Goal: Task Accomplishment & Management: Manage account settings

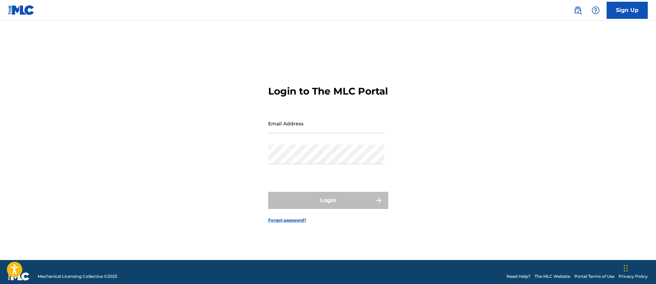
click at [329, 127] on input "Email Address" at bounding box center [326, 124] width 116 height 20
type input "[EMAIL_ADDRESS][DOMAIN_NAME]"
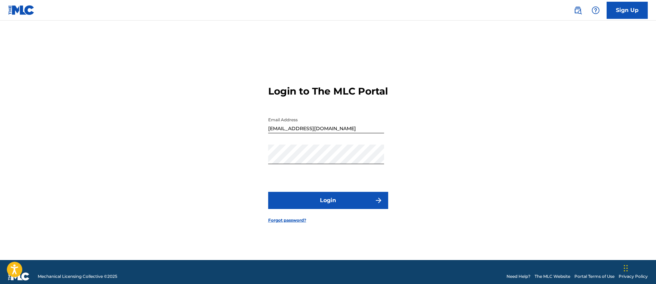
click at [323, 209] on button "Login" at bounding box center [328, 200] width 120 height 17
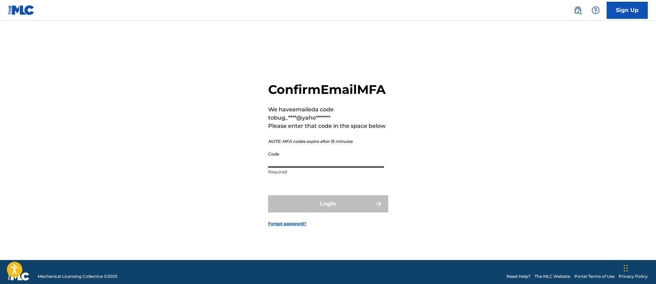
click at [335, 168] on input "Code" at bounding box center [326, 158] width 116 height 20
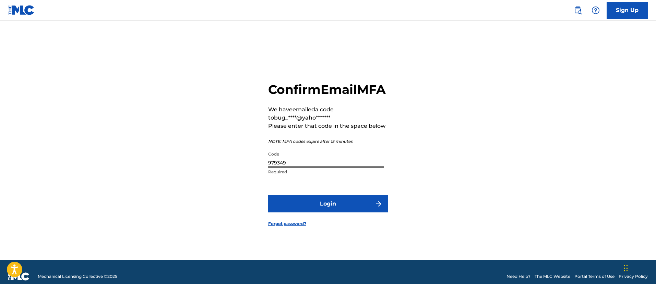
type input "979349"
click at [268, 195] on button "Login" at bounding box center [328, 203] width 120 height 17
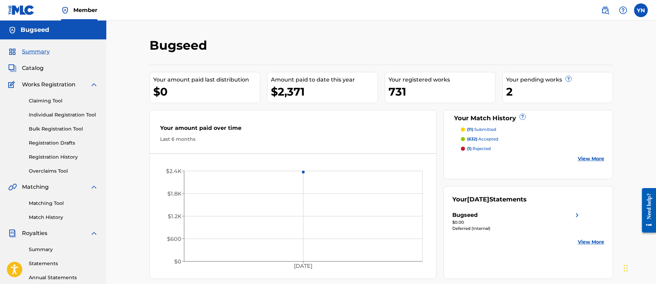
click at [52, 218] on link "Match History" at bounding box center [63, 217] width 69 height 7
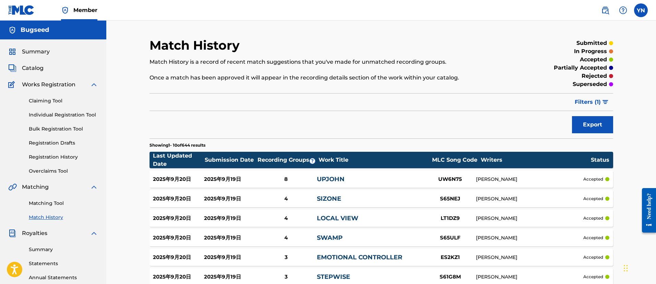
scroll to position [86, 0]
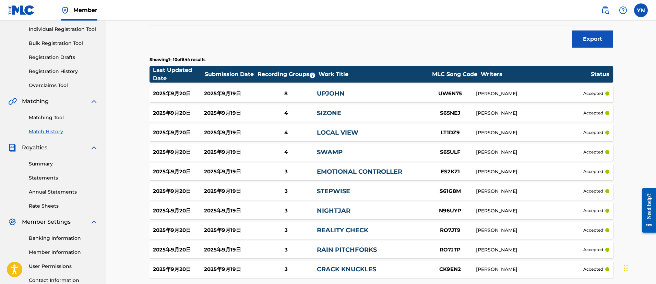
click at [52, 117] on link "Matching Tool" at bounding box center [63, 117] width 69 height 7
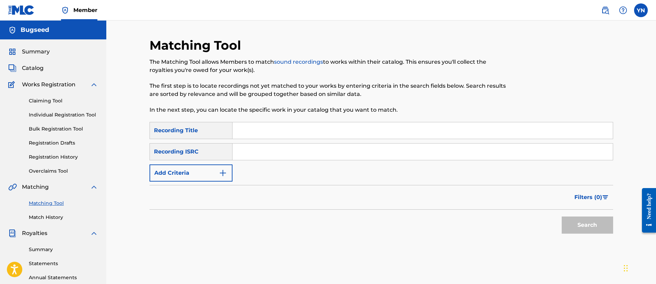
click at [255, 151] on input "Search Form" at bounding box center [422, 152] width 380 height 16
paste input "US3DF2510855"
type input "US3DF2510855"
click at [307, 131] on input "Search Form" at bounding box center [422, 130] width 380 height 16
paste input "ev3f"
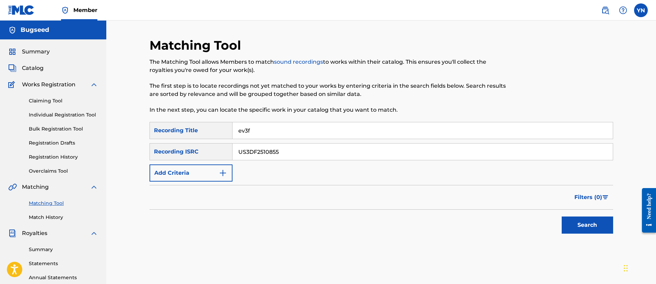
type input "ev3f"
click at [598, 226] on button "Search" at bounding box center [587, 225] width 51 height 17
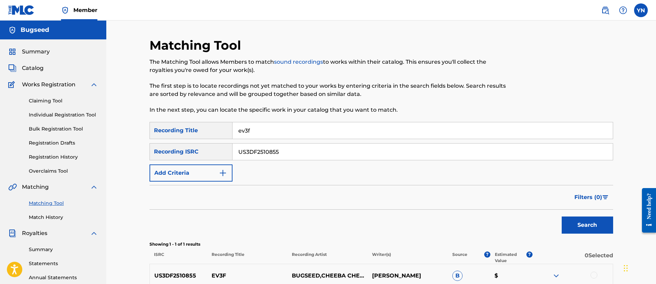
scroll to position [141, 0]
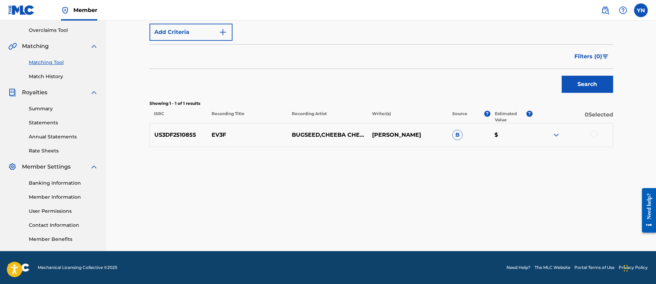
click at [594, 133] on div at bounding box center [593, 134] width 7 height 7
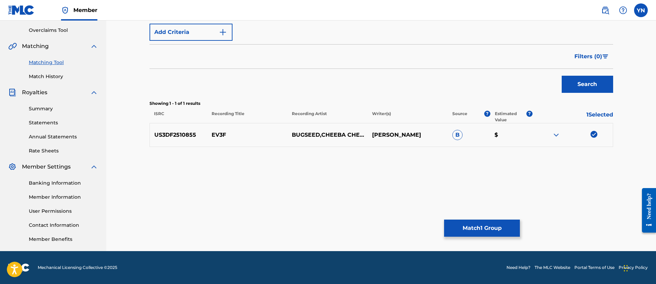
click at [512, 231] on button "Match 1 Group" at bounding box center [482, 228] width 76 height 17
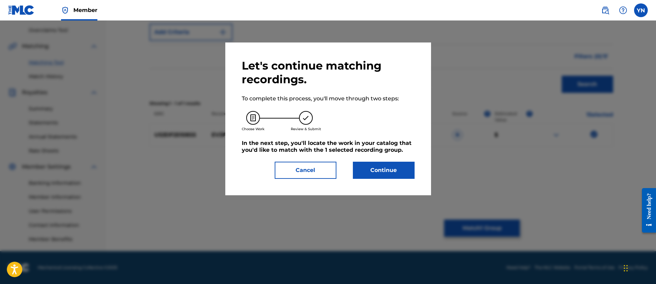
click at [380, 175] on button "Continue" at bounding box center [384, 170] width 62 height 17
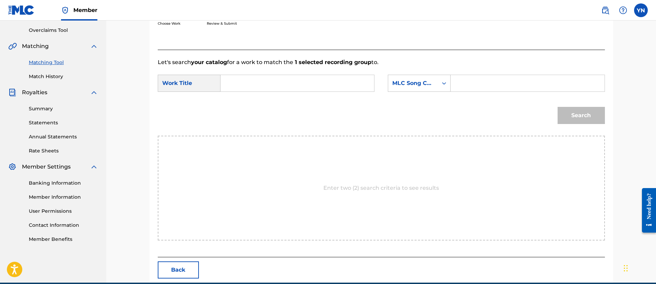
click at [330, 84] on input "Search Form" at bounding box center [297, 83] width 142 height 16
paste input "ev3f"
type input "ev3f"
click at [419, 80] on div "MLC Song Code" at bounding box center [412, 83] width 41 height 8
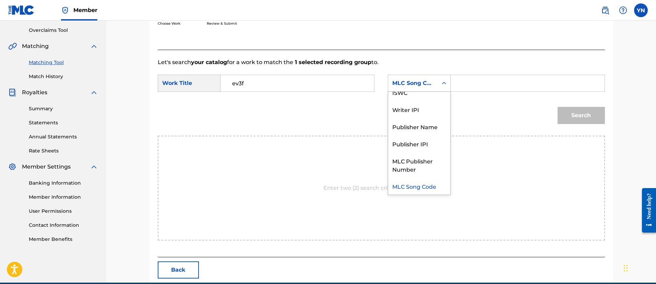
scroll to position [0, 0]
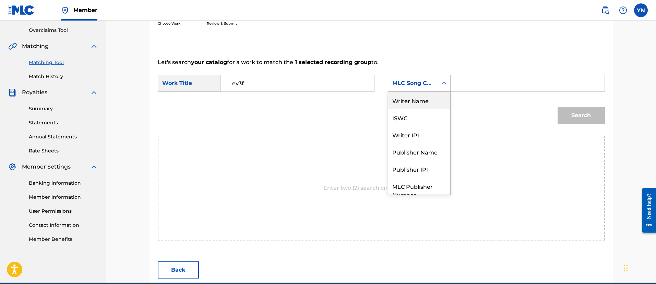
click at [423, 98] on div "Writer Name" at bounding box center [419, 100] width 62 height 17
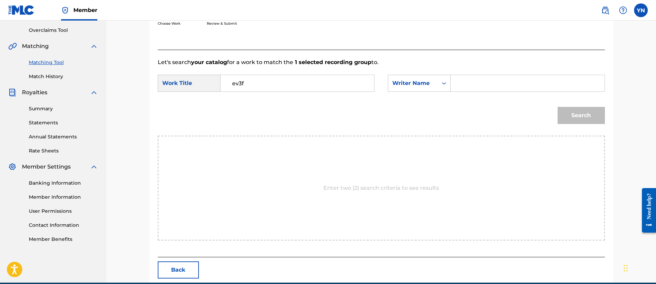
click at [494, 85] on input "Search Form" at bounding box center [527, 83] width 142 height 16
type input "yusuke"
click at [566, 112] on button "Search" at bounding box center [581, 115] width 47 height 17
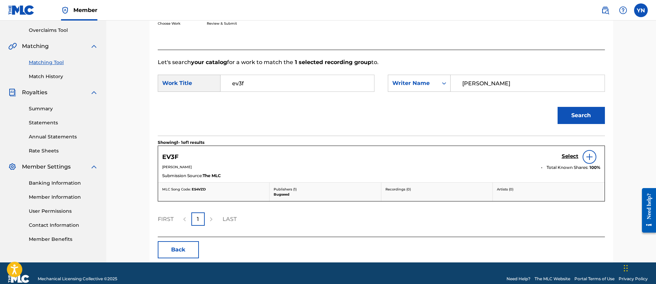
click at [570, 160] on link "Select" at bounding box center [570, 157] width 17 height 8
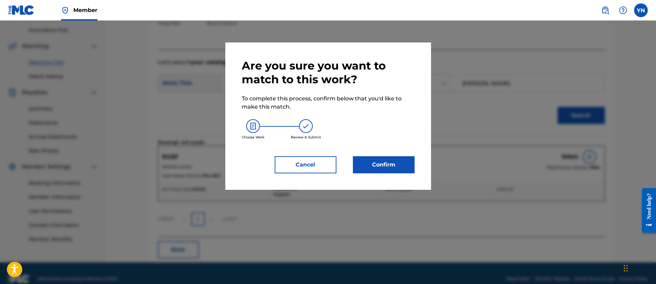
click at [400, 167] on button "Confirm" at bounding box center [384, 164] width 62 height 17
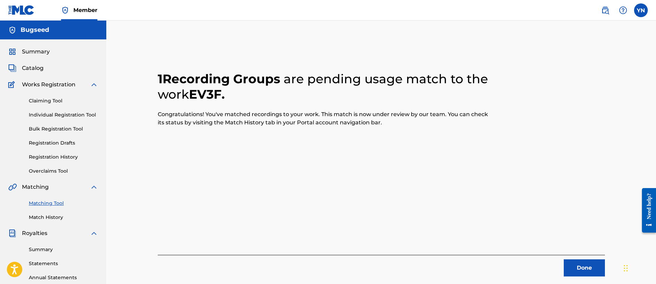
click at [580, 266] on button "Done" at bounding box center [584, 268] width 41 height 17
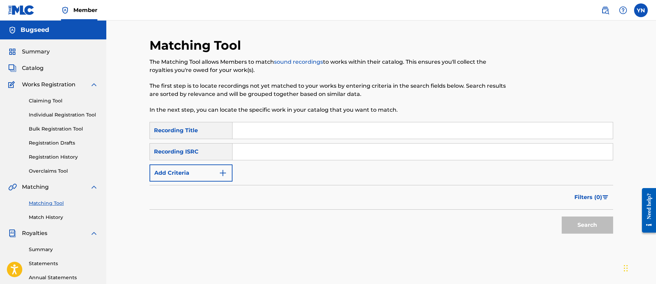
click at [283, 155] on input "Search Form" at bounding box center [422, 152] width 380 height 16
paste input "USANG2417418"
type input "USANG2417418"
drag, startPoint x: 325, startPoint y: 131, endPoint x: 358, endPoint y: 129, distance: 32.3
click at [325, 131] on input "Search Form" at bounding box center [422, 130] width 380 height 16
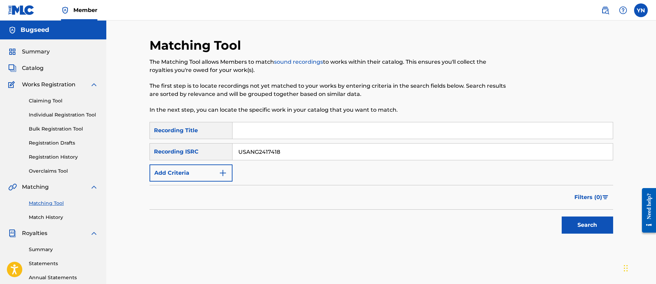
paste input "ash"
type input "ash"
click at [584, 222] on button "Search" at bounding box center [587, 225] width 51 height 17
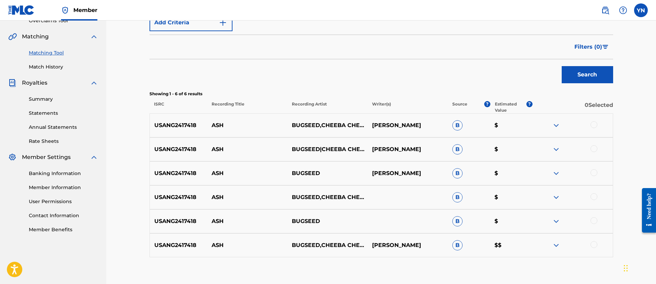
scroll to position [171, 0]
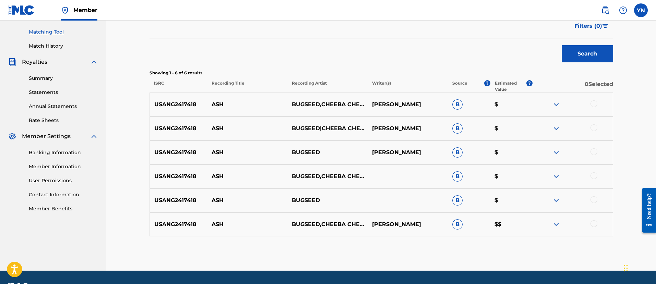
click at [591, 225] on div at bounding box center [593, 223] width 7 height 7
click at [595, 201] on div at bounding box center [593, 199] width 7 height 7
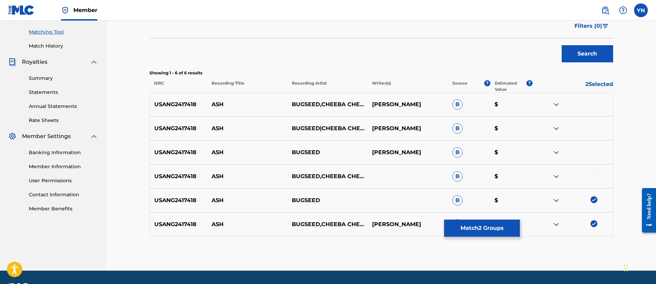
click at [589, 177] on div at bounding box center [572, 176] width 80 height 8
click at [590, 174] on div at bounding box center [593, 175] width 7 height 7
click at [594, 150] on div at bounding box center [593, 151] width 7 height 7
click at [597, 125] on div at bounding box center [572, 128] width 80 height 8
click at [596, 104] on div at bounding box center [593, 103] width 7 height 7
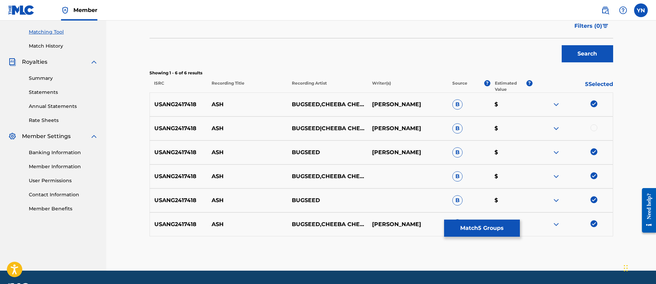
click at [593, 124] on div at bounding box center [593, 127] width 7 height 7
click at [502, 235] on button "Match 6 Groups" at bounding box center [482, 228] width 76 height 17
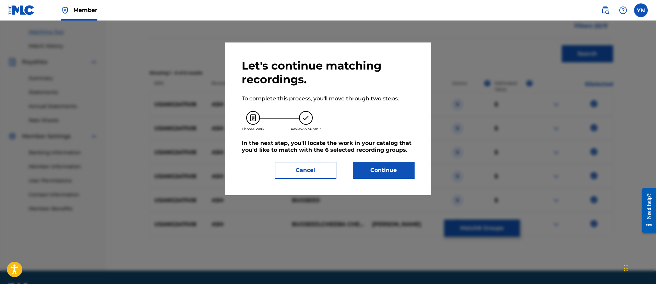
click at [396, 173] on button "Continue" at bounding box center [384, 170] width 62 height 17
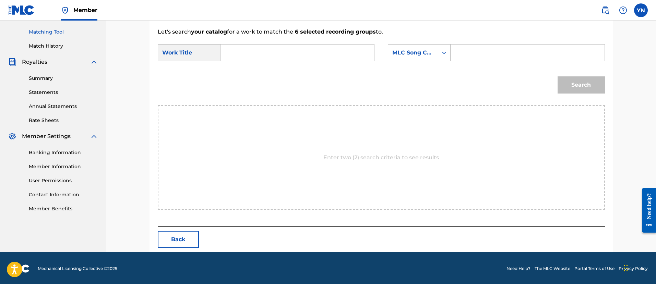
click at [300, 56] on input "Search Form" at bounding box center [297, 53] width 142 height 16
paste input "ash"
type input "ash"
click at [432, 60] on div "MLC Song Code" at bounding box center [419, 52] width 63 height 17
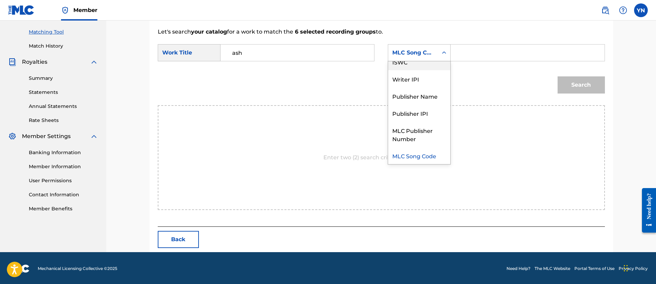
scroll to position [0, 0]
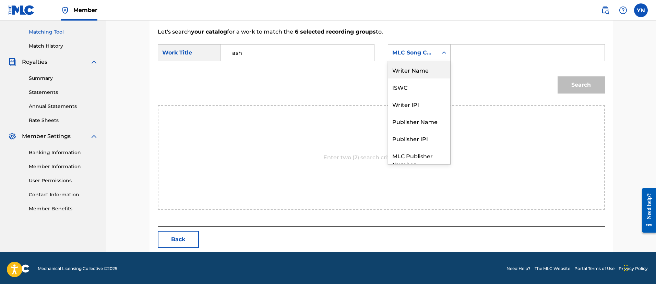
click at [427, 71] on div "Writer Name" at bounding box center [419, 69] width 62 height 17
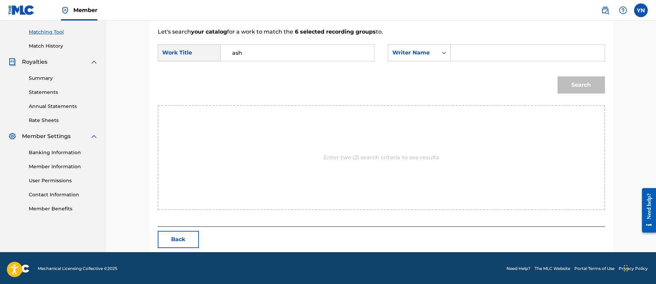
click at [505, 50] on input "Search Form" at bounding box center [527, 53] width 142 height 16
type input "yusuke"
click at [558, 76] on button "Search" at bounding box center [581, 84] width 47 height 17
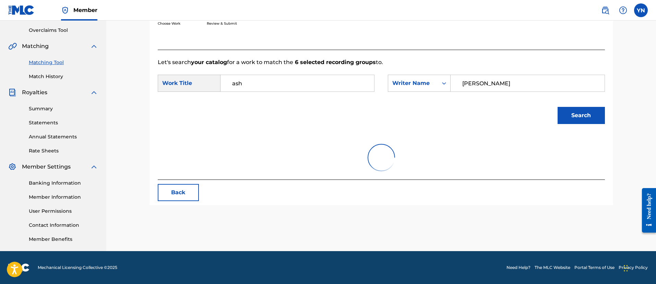
scroll to position [152, 0]
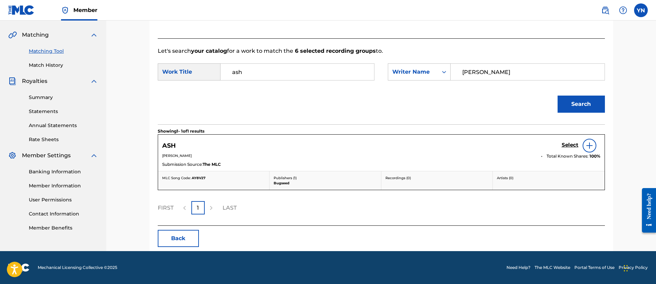
click at [563, 142] on h5 "Select" at bounding box center [570, 145] width 17 height 7
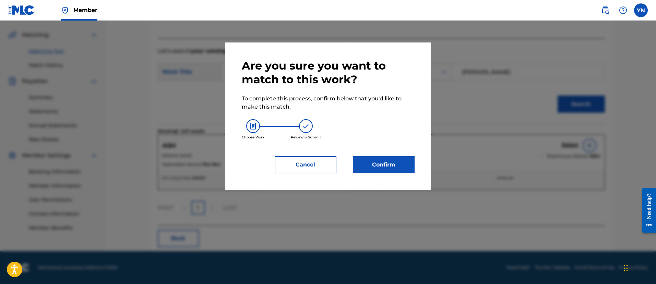
click at [377, 161] on button "Confirm" at bounding box center [384, 164] width 62 height 17
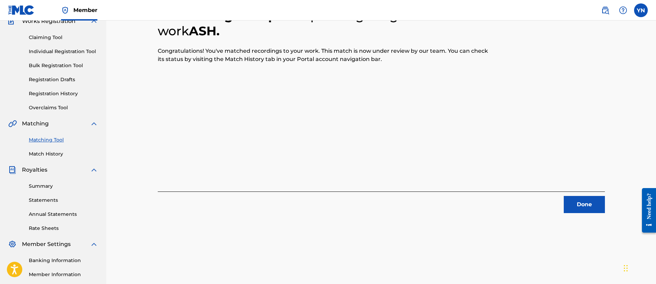
scroll to position [55, 0]
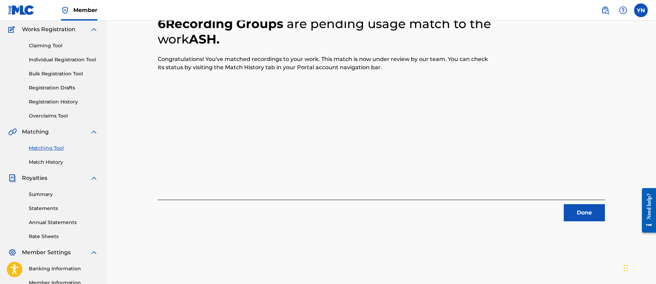
click at [588, 213] on button "Done" at bounding box center [584, 212] width 41 height 17
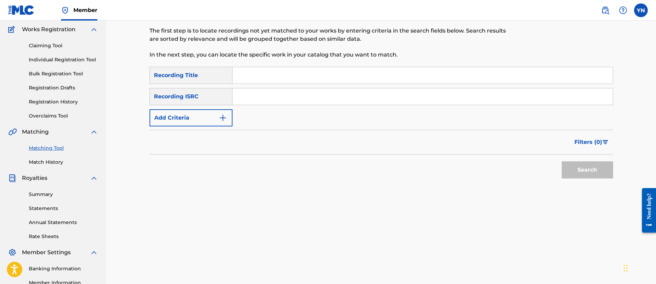
click at [286, 94] on input "Search Form" at bounding box center [422, 96] width 380 height 16
paste input "US3DF2437239"
type input "US3DF2437239"
click at [332, 71] on input "Search Form" at bounding box center [422, 75] width 380 height 16
paste input "My Brother"
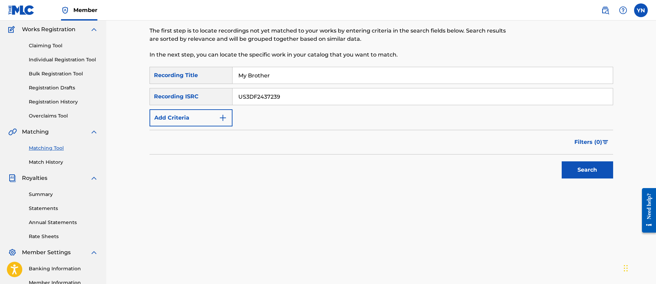
type input "My Brother"
click at [587, 172] on button "Search" at bounding box center [587, 169] width 51 height 17
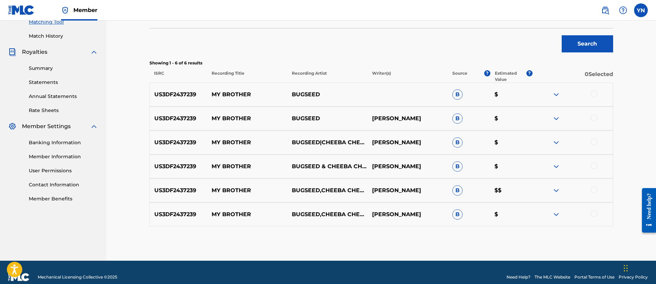
scroll to position [191, 0]
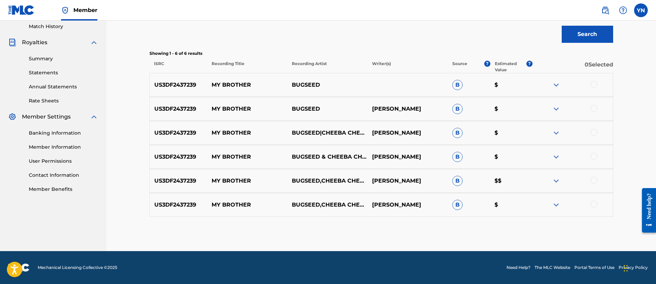
click at [595, 204] on div at bounding box center [593, 204] width 7 height 7
click at [594, 179] on div at bounding box center [593, 180] width 7 height 7
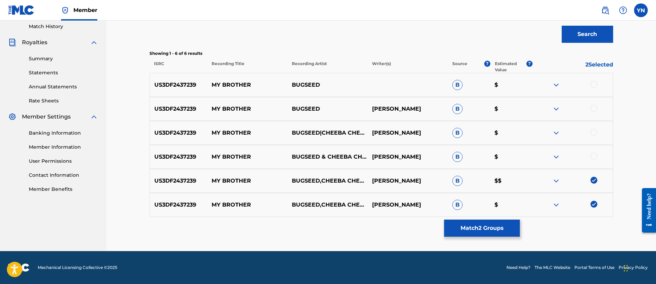
click at [595, 156] on div at bounding box center [593, 156] width 7 height 7
click at [594, 130] on div at bounding box center [593, 132] width 7 height 7
drag, startPoint x: 594, startPoint y: 109, endPoint x: 596, endPoint y: 94, distance: 15.2
click at [594, 108] on div at bounding box center [593, 108] width 7 height 7
click at [595, 85] on div at bounding box center [593, 84] width 7 height 7
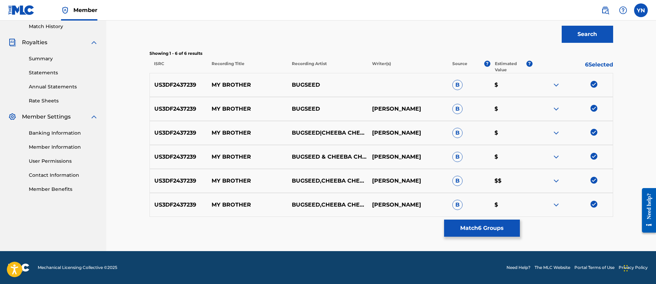
click at [504, 223] on button "Match 6 Groups" at bounding box center [482, 228] width 76 height 17
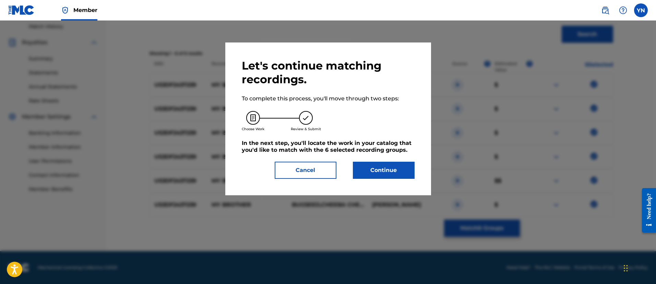
click at [405, 165] on button "Continue" at bounding box center [384, 170] width 62 height 17
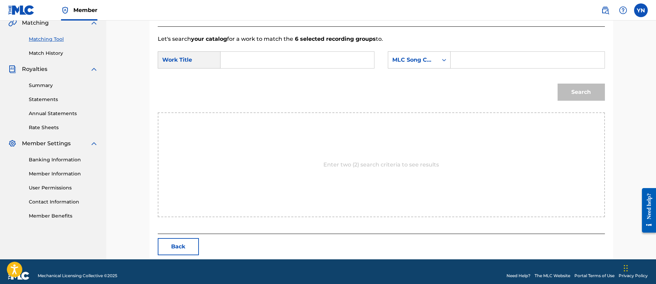
scroll to position [172, 0]
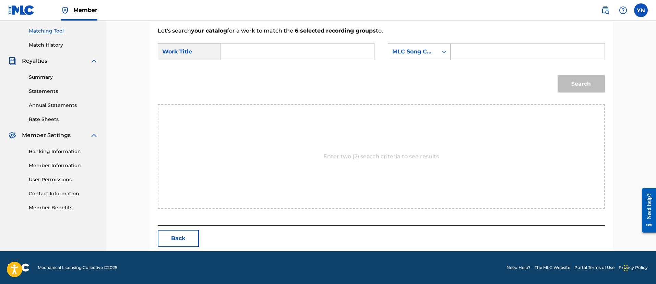
click at [290, 41] on form "SearchWithCriteriafb589854-48a9-4400-8c49-04fc96d00b3d Work Title SearchWithCri…" at bounding box center [381, 69] width 447 height 69
click at [293, 51] on input "Search Form" at bounding box center [297, 52] width 142 height 16
paste input "My Brother"
type input "My Brother"
click at [389, 53] on div "MLC Song Code" at bounding box center [413, 51] width 50 height 13
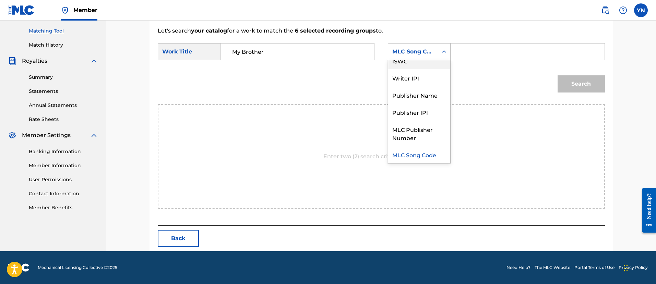
scroll to position [0, 0]
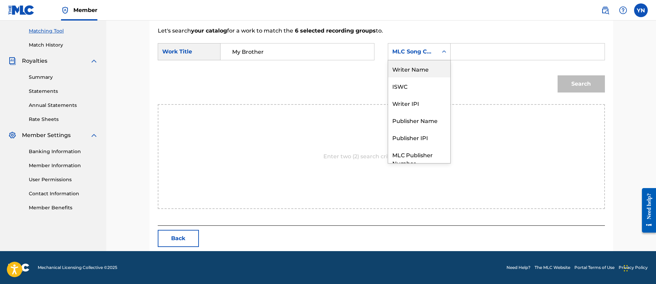
click at [408, 67] on div "Writer Name" at bounding box center [419, 68] width 62 height 17
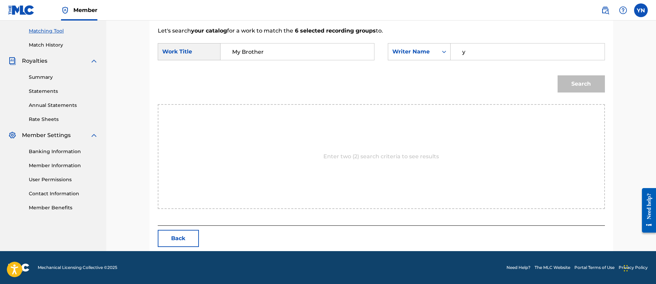
click at [479, 50] on input "y" at bounding box center [527, 52] width 142 height 16
type input "yusuke"
click at [558, 75] on button "Search" at bounding box center [581, 83] width 47 height 17
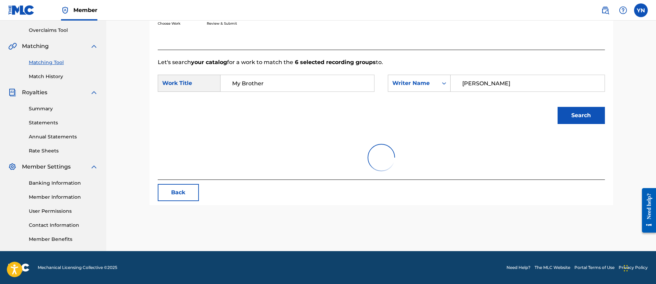
scroll to position [172, 0]
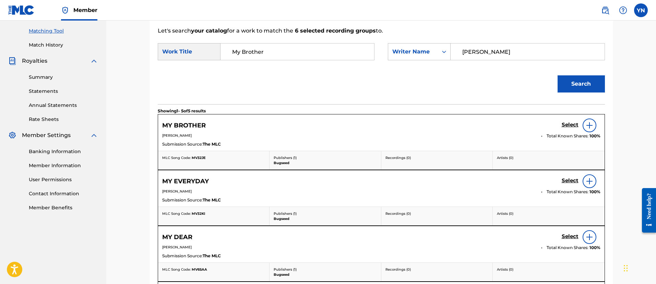
click at [572, 130] on div "Select" at bounding box center [581, 126] width 39 height 14
click at [571, 125] on h5 "Select" at bounding box center [570, 125] width 17 height 7
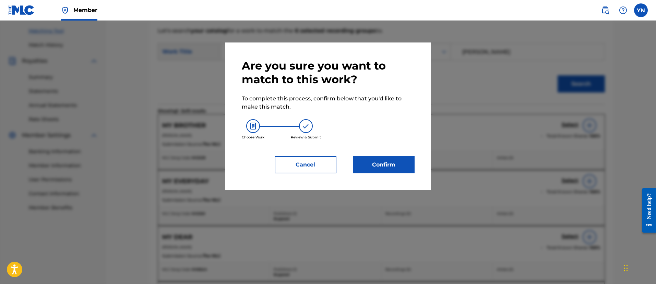
click at [398, 163] on button "Confirm" at bounding box center [384, 164] width 62 height 17
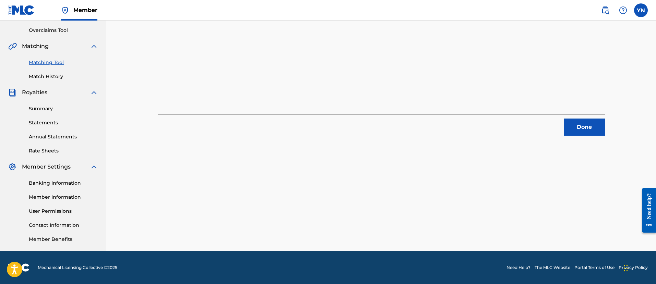
scroll to position [55, 0]
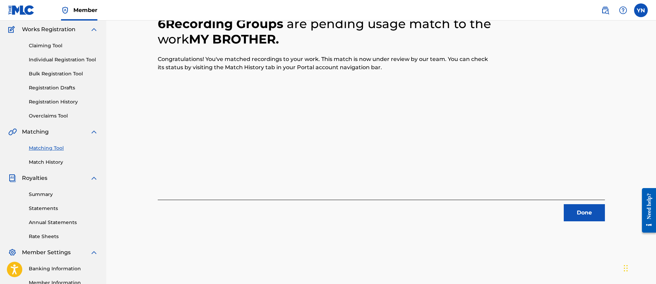
click at [583, 214] on button "Done" at bounding box center [584, 212] width 41 height 17
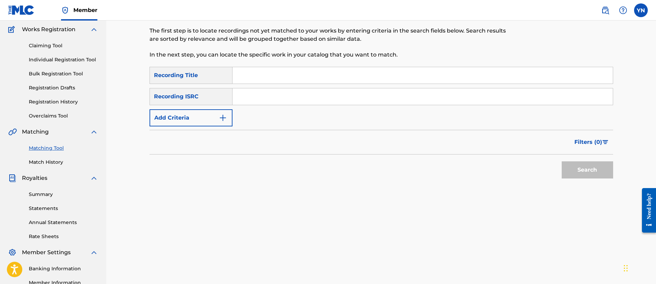
click at [310, 101] on input "Search Form" at bounding box center [422, 96] width 380 height 16
paste input "QM3DF2402531"
type input "QM3DF2402531"
click at [330, 78] on input "Search Form" at bounding box center [422, 75] width 380 height 16
paste input "On My Mind"
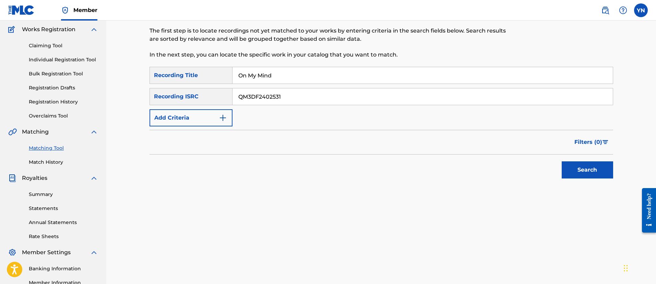
type input "On My Mind"
click at [589, 176] on button "Search" at bounding box center [587, 169] width 51 height 17
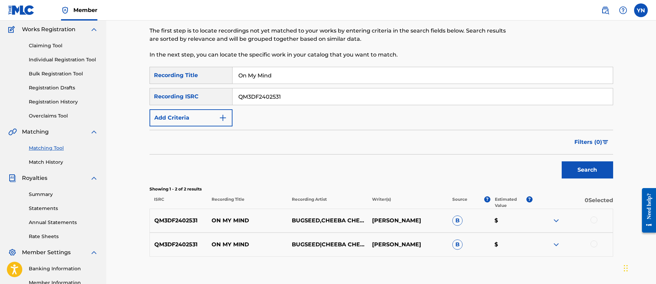
click at [593, 217] on div at bounding box center [593, 220] width 7 height 7
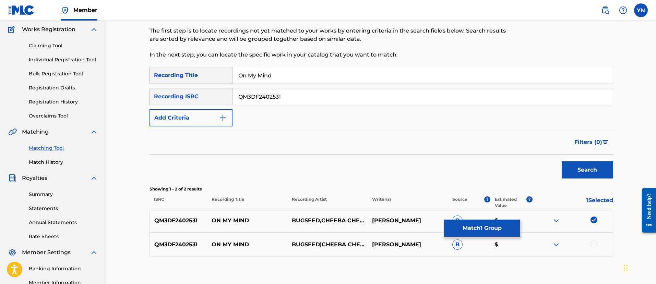
click at [590, 244] on div at bounding box center [572, 245] width 80 height 8
click at [595, 249] on div "QM3DF2402531 ON MY MIND BUGSEED|CHEEBA CHEEBA RECORDS YUSUKE NAKANO B $" at bounding box center [381, 245] width 464 height 24
click at [594, 245] on div at bounding box center [593, 244] width 7 height 7
click at [500, 233] on button "Match 2 Groups" at bounding box center [482, 228] width 76 height 17
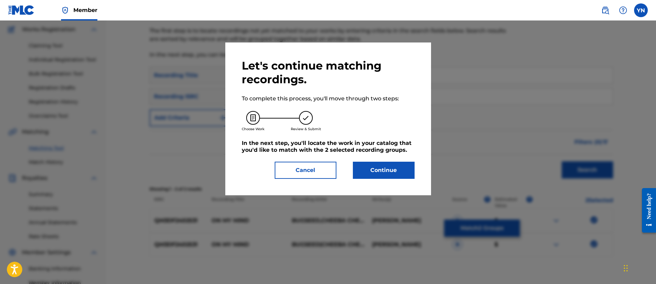
click at [416, 178] on div "Let's continue matching recordings. To complete this process, you'll move throu…" at bounding box center [328, 119] width 206 height 153
click at [411, 174] on button "Continue" at bounding box center [384, 170] width 62 height 17
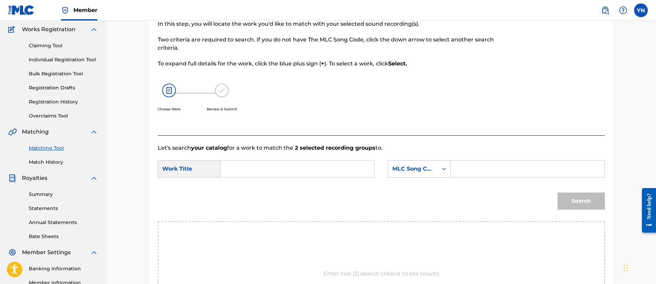
click at [328, 170] on input "Search Form" at bounding box center [297, 169] width 142 height 16
paste input "On My Mind"
type input "On My Mind"
click at [394, 161] on div "MLC Song Code" at bounding box center [419, 168] width 63 height 17
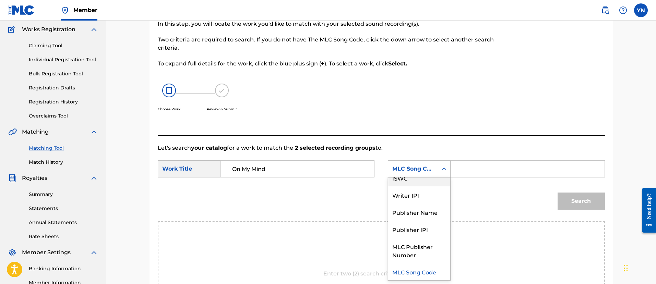
scroll to position [0, 0]
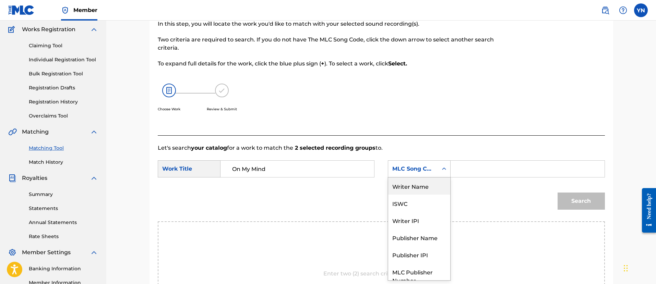
click at [413, 188] on div "Writer Name" at bounding box center [419, 186] width 62 height 17
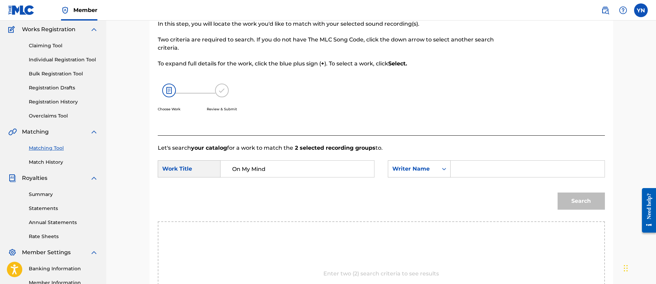
click at [489, 165] on input "Search Form" at bounding box center [527, 169] width 142 height 16
type input "yusuke"
click at [558, 193] on button "Search" at bounding box center [581, 201] width 47 height 17
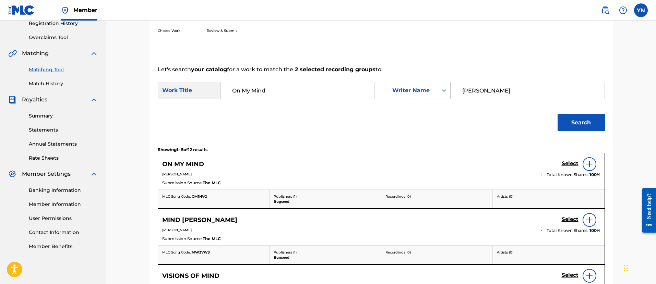
scroll to position [141, 0]
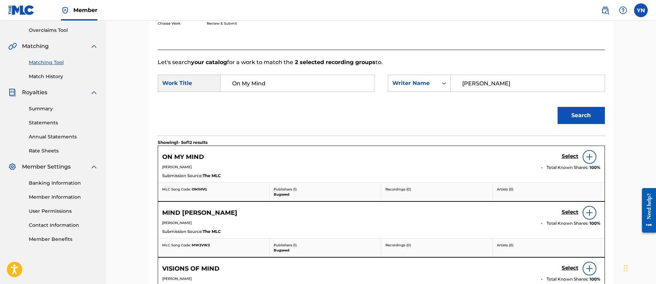
click at [567, 158] on h5 "Select" at bounding box center [570, 156] width 17 height 7
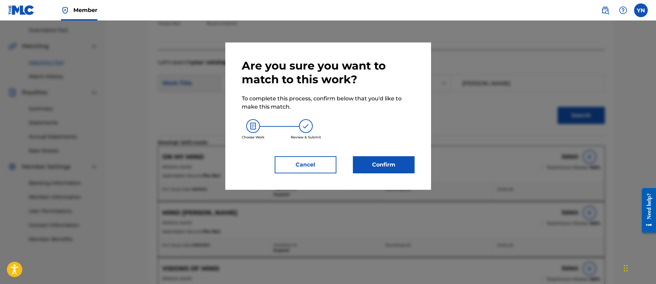
click at [376, 158] on button "Confirm" at bounding box center [384, 164] width 62 height 17
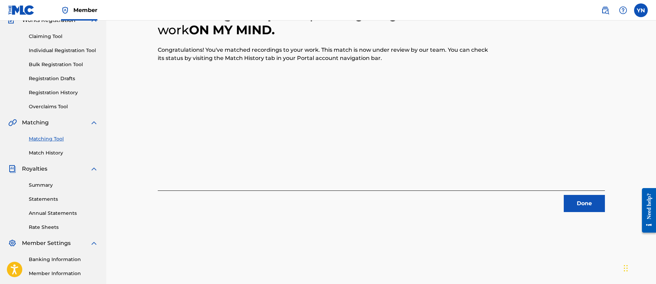
scroll to position [55, 0]
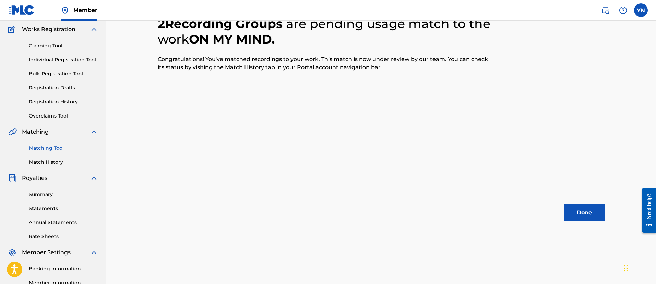
click at [582, 208] on button "Done" at bounding box center [584, 212] width 41 height 17
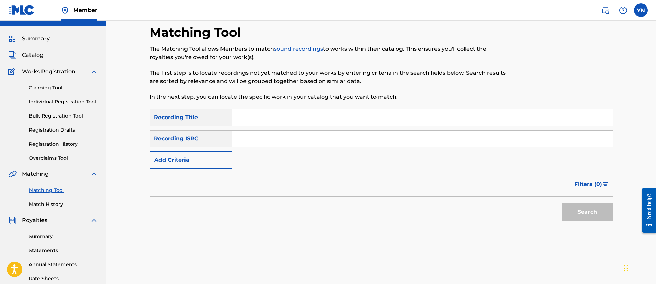
scroll to position [0, 0]
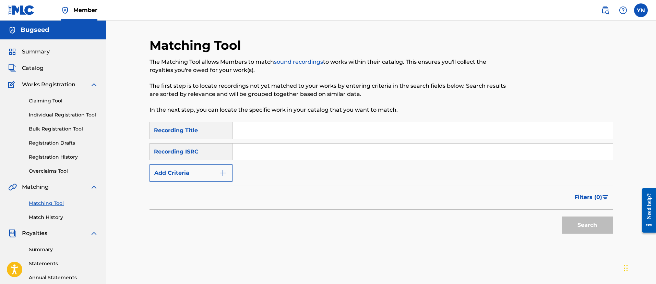
click at [272, 152] on input "Search Form" at bounding box center [422, 152] width 380 height 16
paste input "QM3DF2402531"
type input "QM3DF2402531"
click at [252, 128] on input "Search Form" at bounding box center [422, 130] width 380 height 16
paste input "On My Mind"
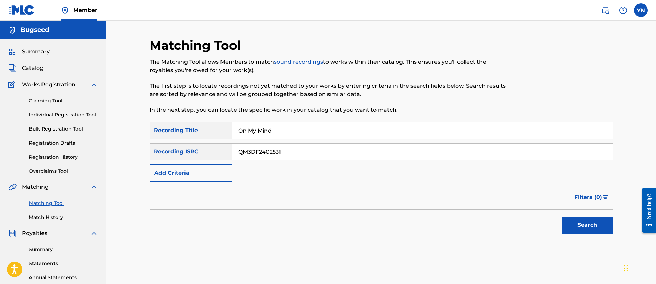
type input "On My Mind"
click at [579, 225] on button "Search" at bounding box center [587, 225] width 51 height 17
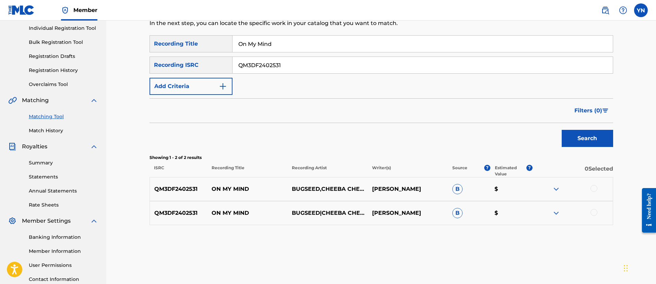
scroll to position [141, 0]
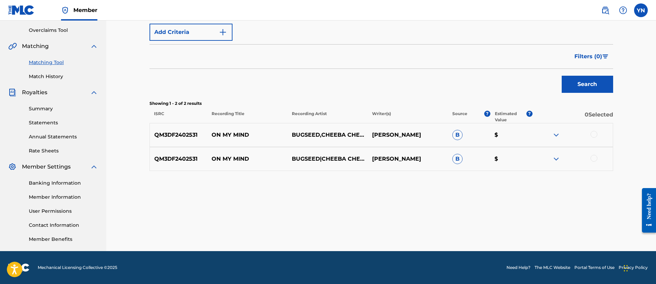
click at [592, 160] on div at bounding box center [593, 158] width 7 height 7
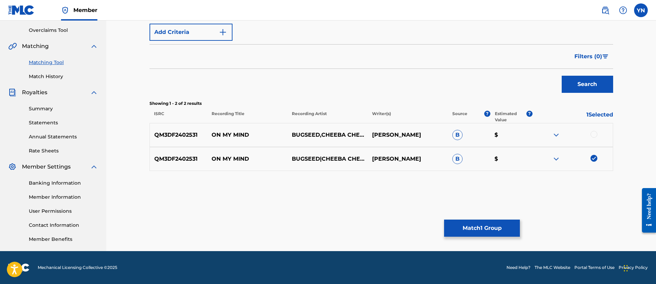
click at [593, 135] on div at bounding box center [593, 134] width 7 height 7
click at [503, 234] on button "Match 2 Groups" at bounding box center [482, 228] width 76 height 17
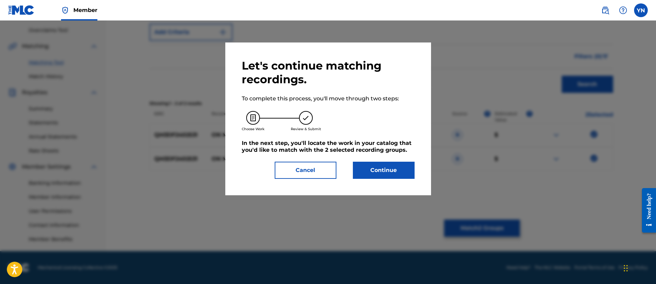
click at [400, 173] on button "Continue" at bounding box center [384, 170] width 62 height 17
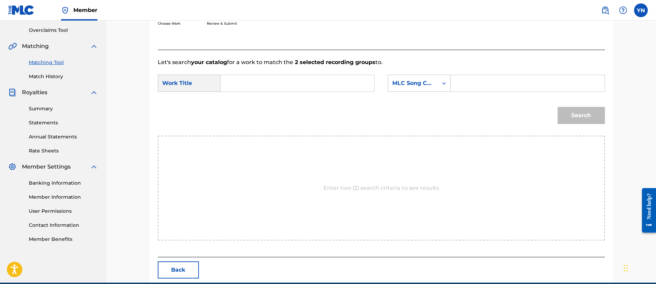
click at [303, 84] on input "Search Form" at bounding box center [297, 83] width 142 height 16
paste input "On My Mind"
type input "On My Mind"
click at [438, 80] on div "MLC Song Code" at bounding box center [413, 83] width 50 height 13
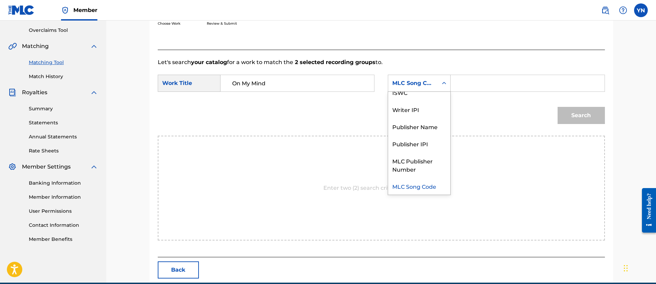
scroll to position [0, 0]
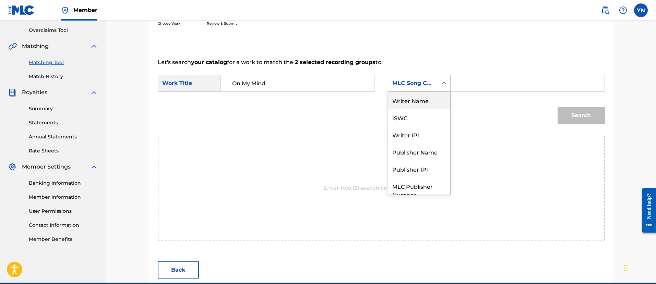
click at [435, 97] on div "Writer Name" at bounding box center [419, 100] width 62 height 17
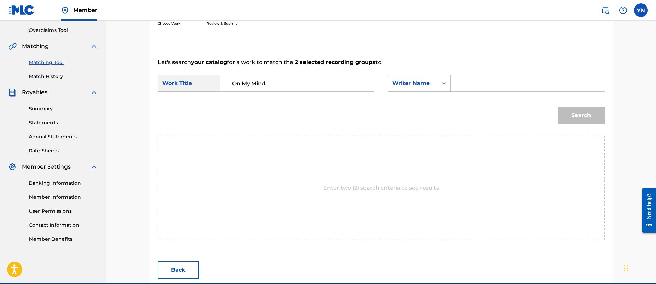
click at [469, 86] on input "Search Form" at bounding box center [527, 83] width 142 height 16
type input "yusuke"
click at [576, 119] on button "Search" at bounding box center [581, 115] width 47 height 17
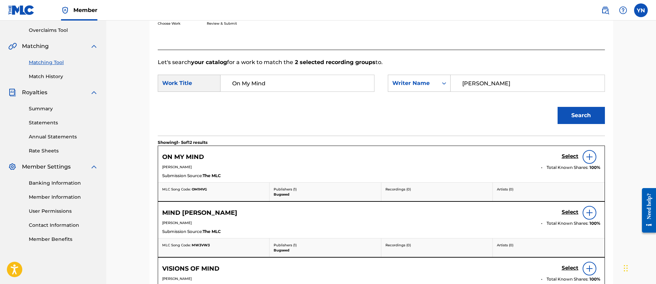
click at [561, 166] on span "Total Known Shares:" at bounding box center [568, 168] width 43 height 6
click at [566, 153] on h5 "Select" at bounding box center [570, 156] width 17 height 7
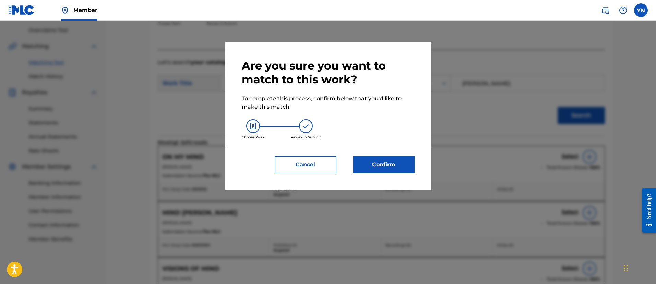
click at [391, 164] on button "Confirm" at bounding box center [384, 164] width 62 height 17
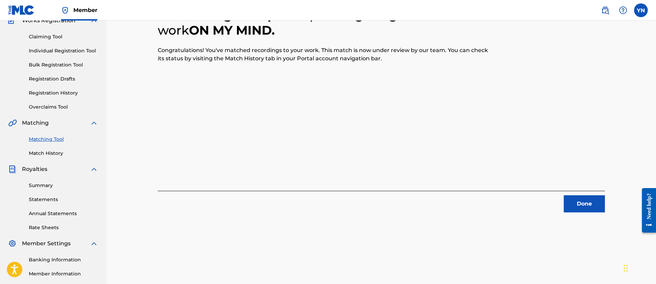
scroll to position [55, 0]
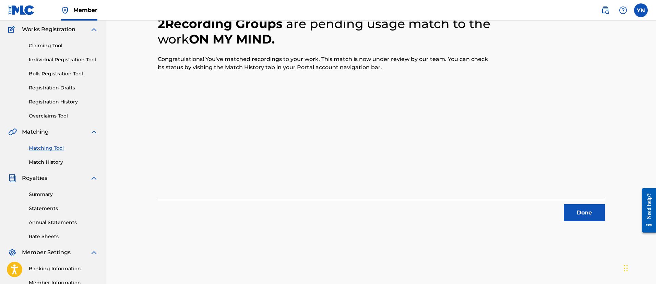
click at [590, 211] on button "Done" at bounding box center [584, 212] width 41 height 17
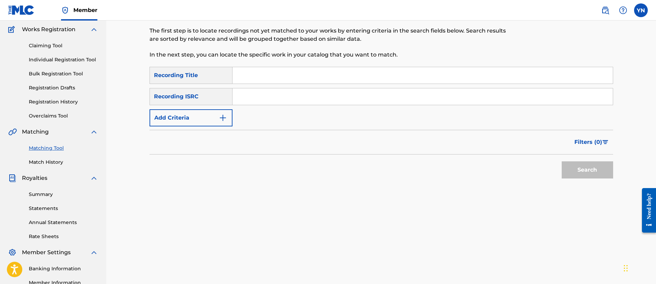
click at [296, 97] on input "Search Form" at bounding box center [422, 96] width 380 height 16
paste input "US3DF2511283"
type input "US3DF2511283"
click at [329, 78] on input "Search Form" at bounding box center [422, 75] width 380 height 16
paste input "City to City"
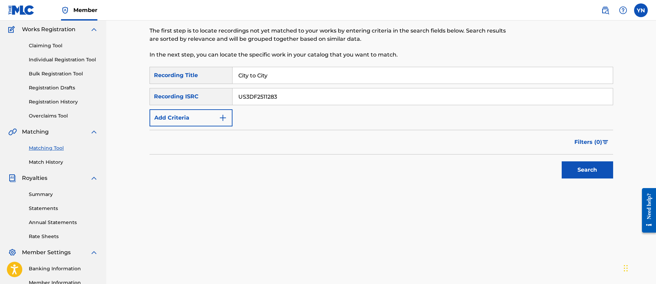
type input "City to City"
click at [573, 174] on button "Search" at bounding box center [587, 169] width 51 height 17
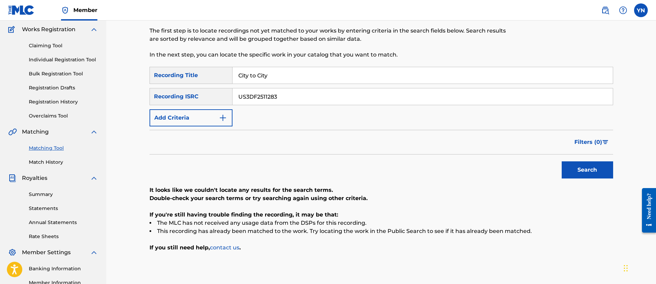
click at [317, 93] on input "US3DF2511283" at bounding box center [422, 96] width 380 height 16
paste input "417268"
type input "US3DF2417268"
click at [312, 74] on input "City to City" at bounding box center [422, 75] width 380 height 16
paste input "Superstar"
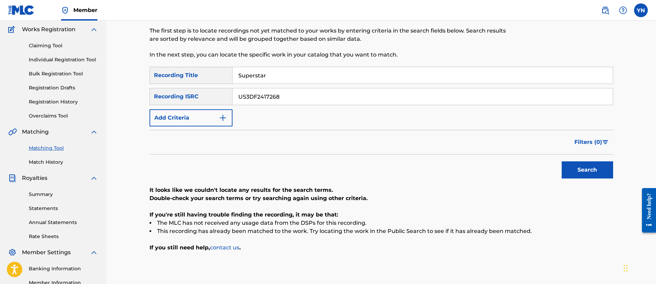
type input "Superstar"
click at [576, 172] on button "Search" at bounding box center [587, 169] width 51 height 17
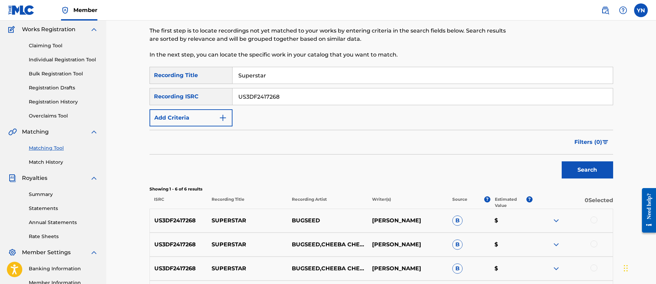
scroll to position [141, 0]
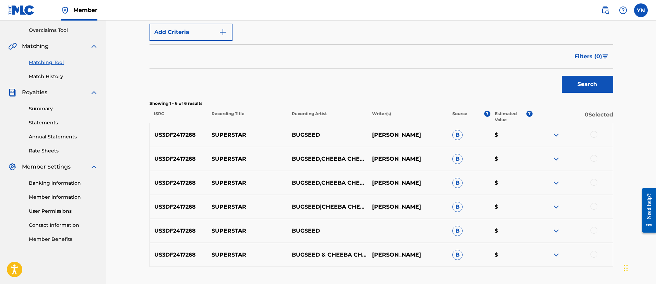
click at [596, 133] on div at bounding box center [593, 134] width 7 height 7
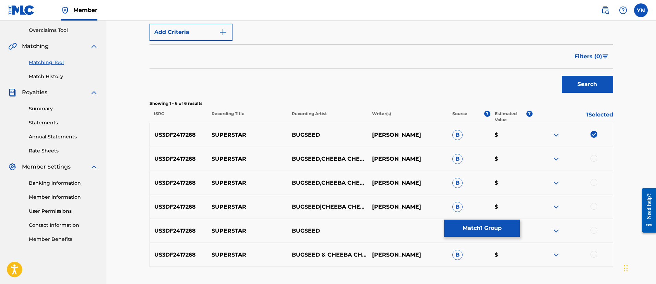
click at [595, 156] on div at bounding box center [593, 158] width 7 height 7
click at [594, 176] on div "US3DF2417268 SUPERSTAR BUGSEED,CHEEBA CHEEBA RECORDS YUSUKE NAKANO B $" at bounding box center [381, 183] width 464 height 24
click at [594, 185] on div at bounding box center [593, 182] width 7 height 7
click at [597, 205] on div at bounding box center [593, 206] width 7 height 7
click at [595, 229] on div at bounding box center [593, 230] width 7 height 7
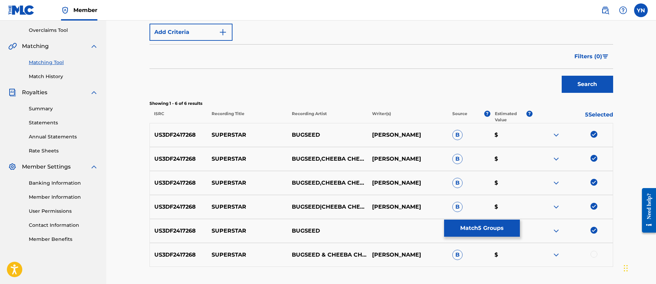
click at [592, 256] on div at bounding box center [593, 254] width 7 height 7
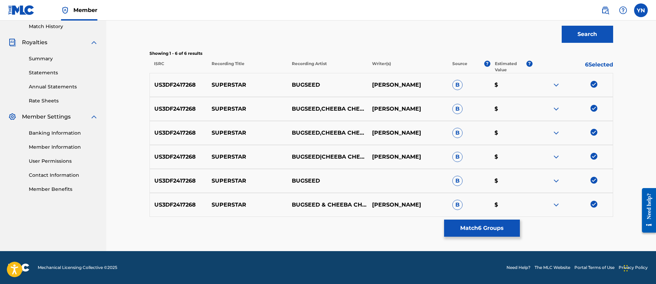
click at [488, 233] on button "Match 6 Groups" at bounding box center [482, 228] width 76 height 17
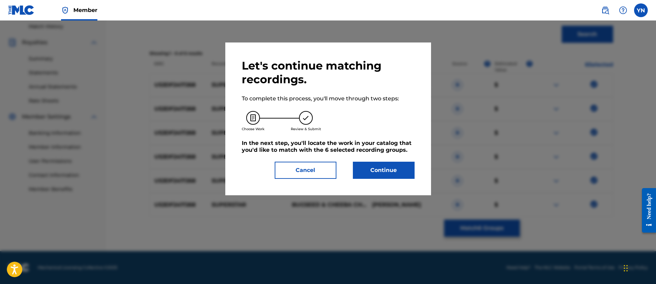
click at [401, 171] on button "Continue" at bounding box center [384, 170] width 62 height 17
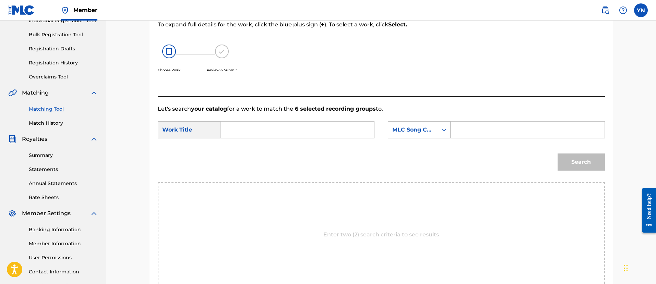
scroll to position [87, 0]
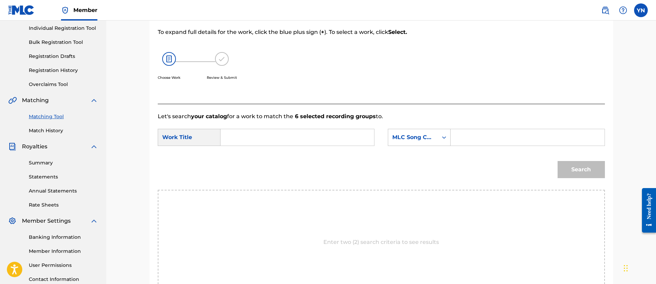
click at [323, 134] on input "Search Form" at bounding box center [297, 137] width 142 height 16
paste input "Superstar"
type input "Superstar"
click at [431, 140] on div "MLC Song Code" at bounding box center [412, 137] width 41 height 8
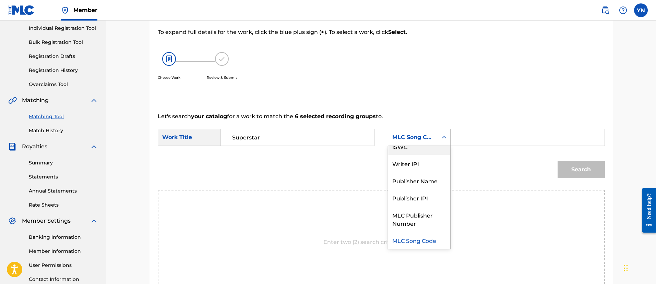
scroll to position [0, 0]
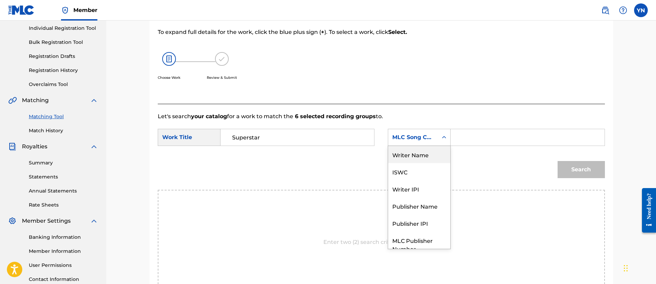
click at [428, 159] on div "Writer Name" at bounding box center [419, 154] width 62 height 17
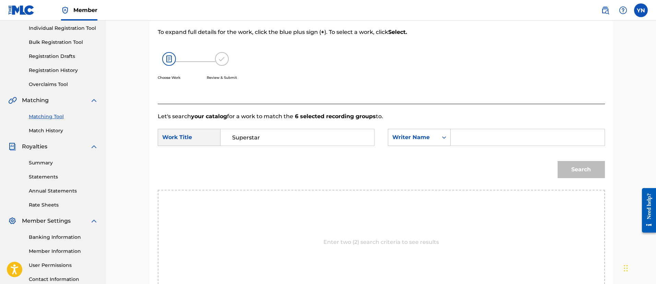
click at [475, 133] on input "Search Form" at bounding box center [527, 137] width 142 height 16
type input "yusuke"
click at [558, 161] on button "Search" at bounding box center [581, 169] width 47 height 17
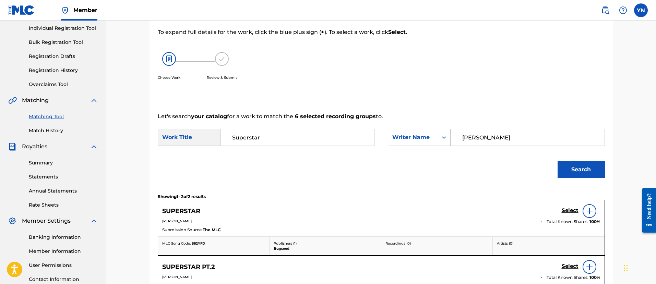
click at [571, 207] on h5 "Select" at bounding box center [570, 210] width 17 height 7
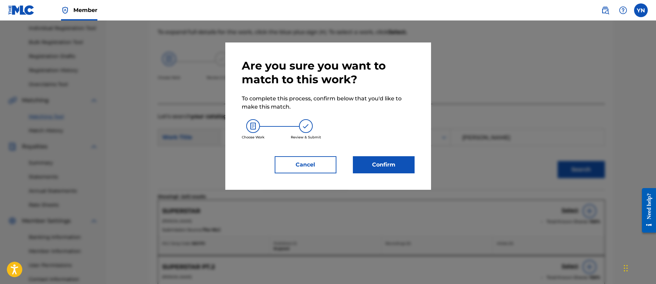
click at [387, 165] on button "Confirm" at bounding box center [384, 164] width 62 height 17
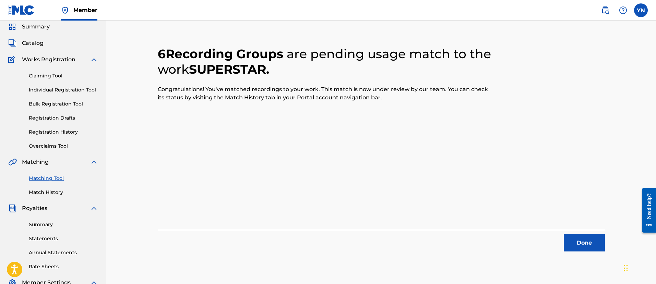
scroll to position [1, 0]
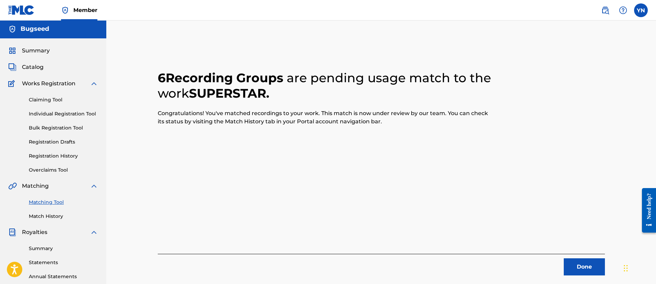
click at [582, 268] on button "Done" at bounding box center [584, 267] width 41 height 17
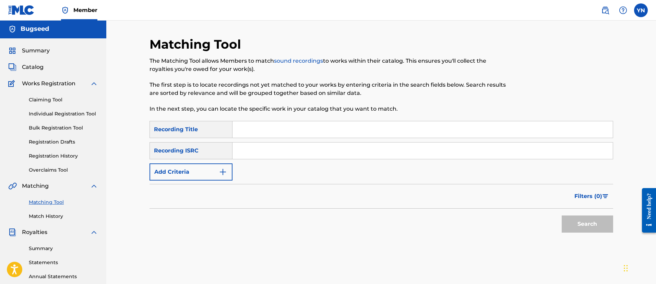
click at [275, 146] on input "Search Form" at bounding box center [422, 151] width 380 height 16
paste input "US3DF2417268"
type input "US3DF2417268"
click at [271, 132] on input "Search Form" at bounding box center [422, 129] width 380 height 16
paste input "Superstar"
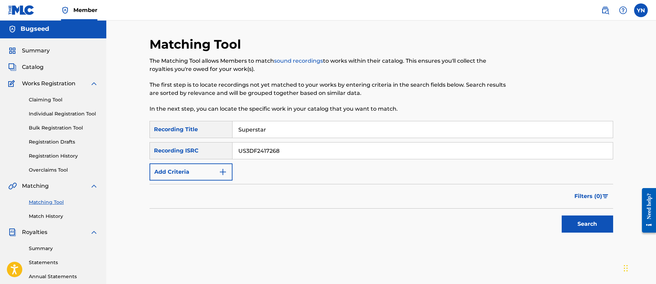
type input "Superstar"
click at [593, 222] on button "Search" at bounding box center [587, 224] width 51 height 17
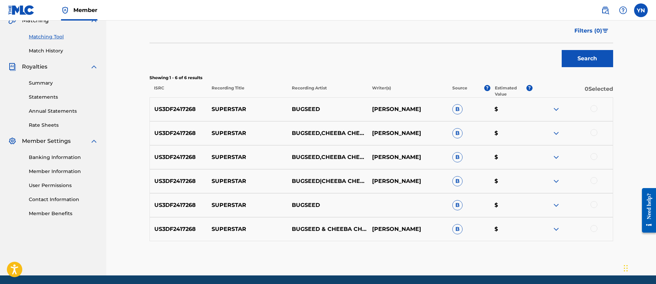
scroll to position [172, 0]
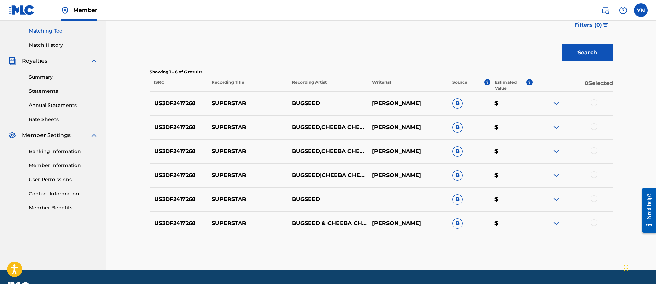
click at [37, 44] on link "Match History" at bounding box center [63, 44] width 69 height 7
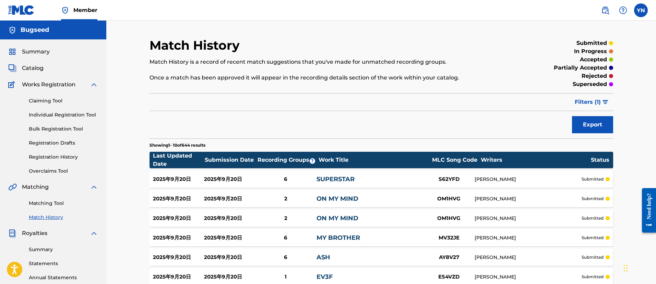
click at [45, 203] on link "Matching Tool" at bounding box center [63, 203] width 69 height 7
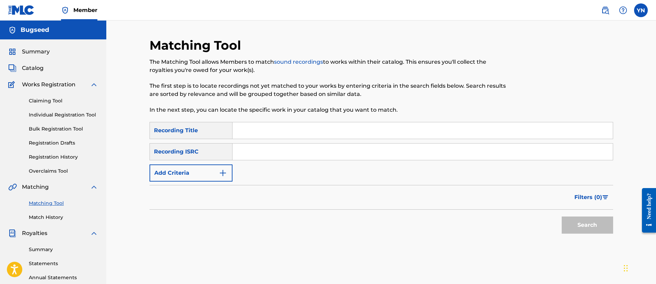
click at [275, 141] on div "SearchWithCriteria760f7c88-570e-413b-b3a6-eb569c768951 Recording Title SearchWi…" at bounding box center [381, 152] width 464 height 60
click at [274, 149] on input "Search Form" at bounding box center [422, 152] width 380 height 16
paste input "QM3DF2183528"
type input "QM3DF2183528"
click at [279, 125] on input "Search Form" at bounding box center [422, 130] width 380 height 16
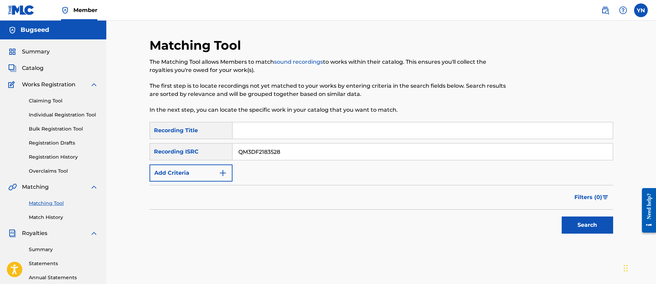
paste input "Moon"
type input "Moon"
click at [576, 224] on button "Search" at bounding box center [587, 225] width 51 height 17
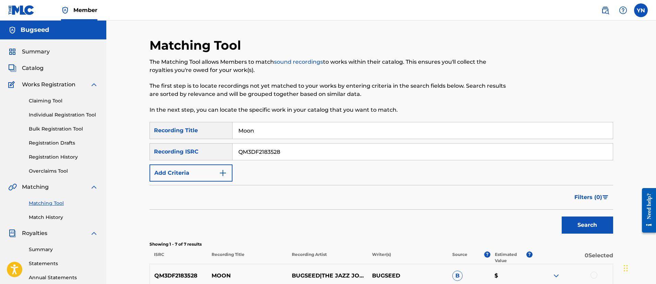
scroll to position [215, 0]
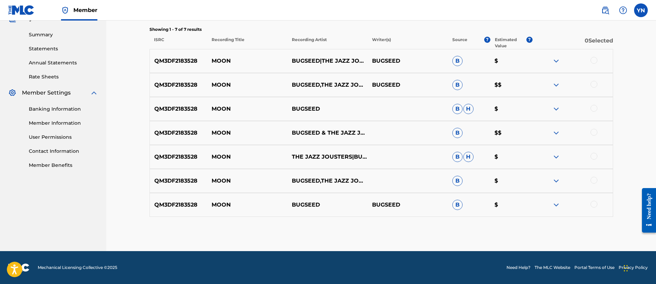
click at [595, 62] on div at bounding box center [593, 60] width 7 height 7
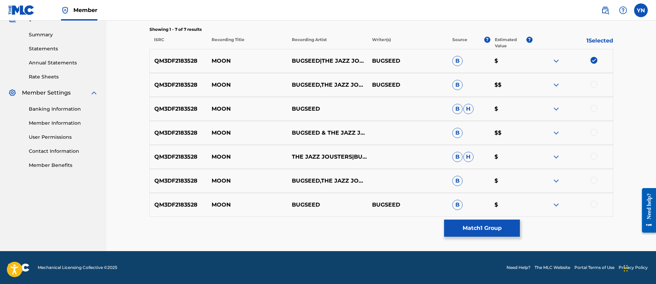
click at [595, 81] on div at bounding box center [572, 85] width 80 height 8
click at [592, 85] on div at bounding box center [593, 84] width 7 height 7
click at [592, 108] on div at bounding box center [593, 108] width 7 height 7
click at [596, 134] on div at bounding box center [593, 132] width 7 height 7
click at [595, 163] on div "QM3DF2183528 MOON THE JAZZ JOUSTERS|BUGSEED B H $" at bounding box center [381, 157] width 464 height 24
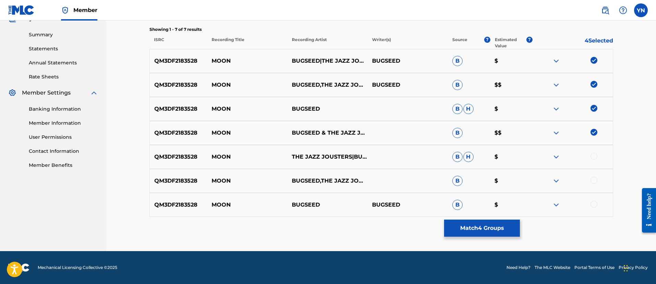
click at [597, 156] on div at bounding box center [593, 156] width 7 height 7
click at [593, 182] on div at bounding box center [593, 180] width 7 height 7
click at [596, 207] on div at bounding box center [572, 205] width 80 height 8
click at [594, 204] on div at bounding box center [593, 204] width 7 height 7
click at [517, 222] on button "Match 7 Groups" at bounding box center [482, 228] width 76 height 17
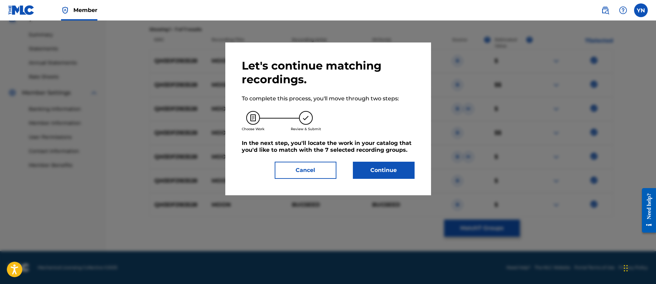
click at [363, 165] on button "Continue" at bounding box center [384, 170] width 62 height 17
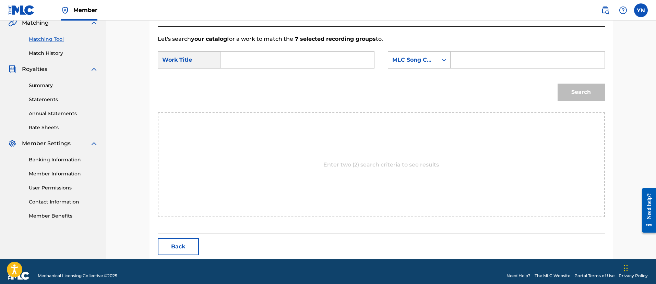
scroll to position [172, 0]
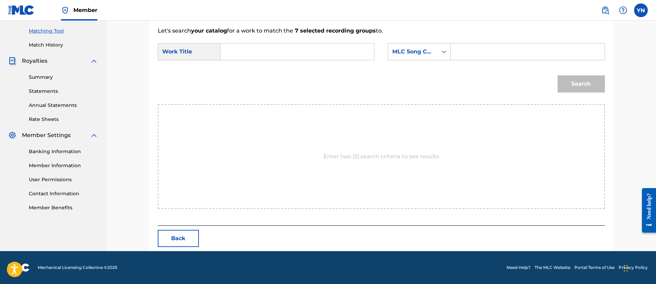
click at [348, 60] on input "Search Form" at bounding box center [297, 52] width 142 height 16
paste input "Moon"
type input "Moon"
click at [408, 48] on div "MLC Song Code" at bounding box center [412, 52] width 41 height 8
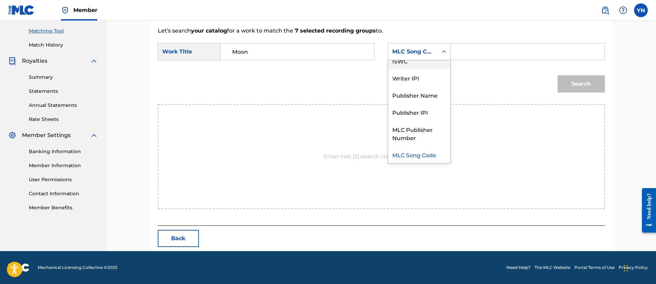
scroll to position [0, 0]
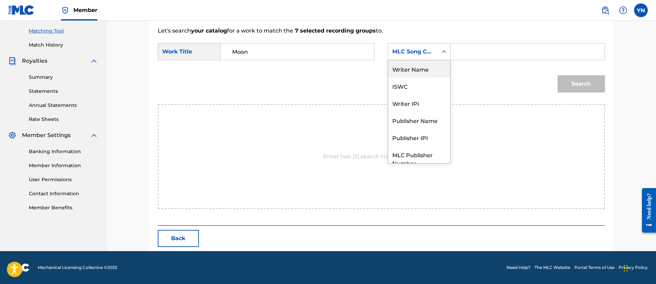
click at [425, 74] on div "Writer Name" at bounding box center [419, 68] width 62 height 17
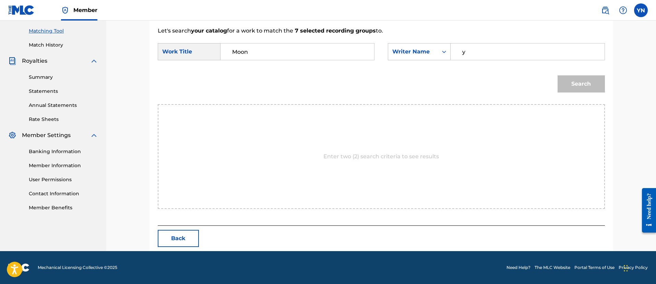
click at [465, 52] on input "y" at bounding box center [527, 52] width 142 height 16
type input "yusuke"
click at [558, 75] on button "Search" at bounding box center [581, 83] width 47 height 17
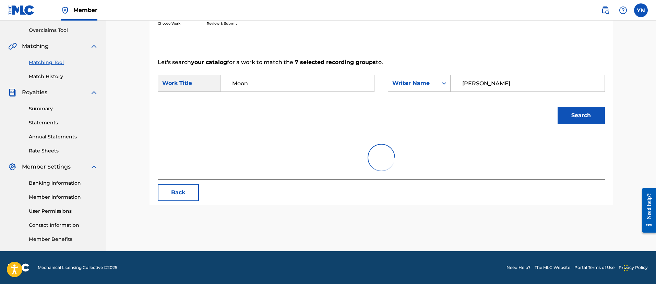
scroll to position [172, 0]
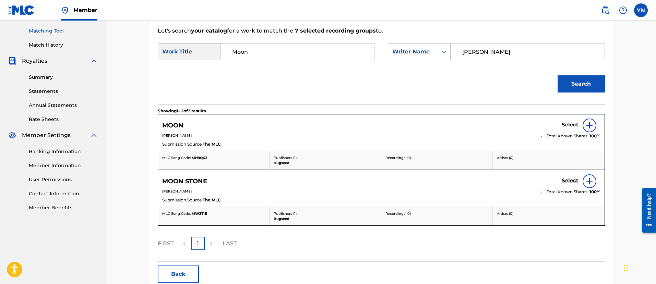
click at [572, 122] on h5 "Select" at bounding box center [570, 125] width 17 height 7
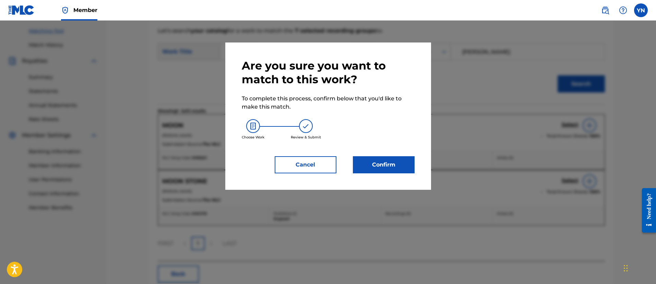
click at [405, 169] on button "Confirm" at bounding box center [384, 164] width 62 height 17
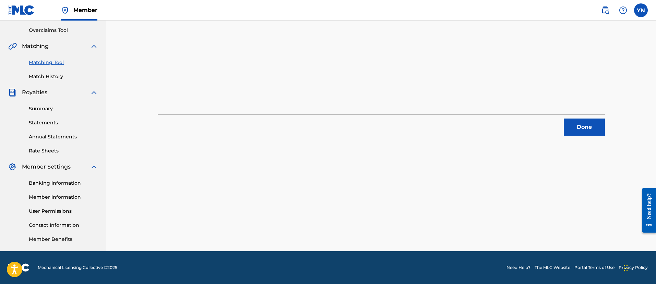
scroll to position [55, 0]
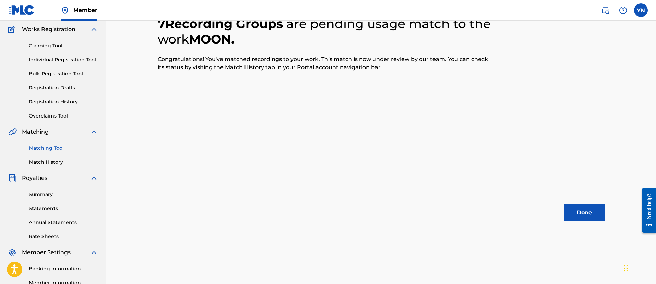
click at [572, 212] on button "Done" at bounding box center [584, 212] width 41 height 17
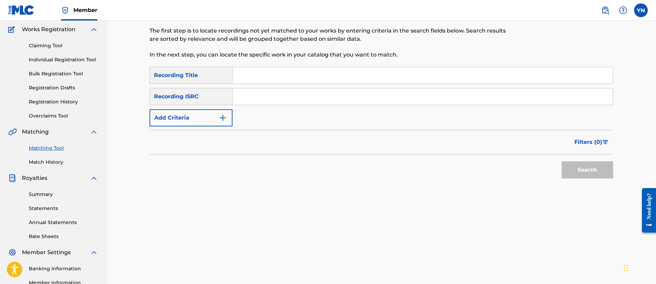
click at [329, 99] on input "Search Form" at bounding box center [422, 96] width 380 height 16
paste input "QM3DF2402532"
type input "QM3DF2402532"
click at [307, 79] on input "Search Form" at bounding box center [422, 75] width 380 height 16
paste input "The Source"
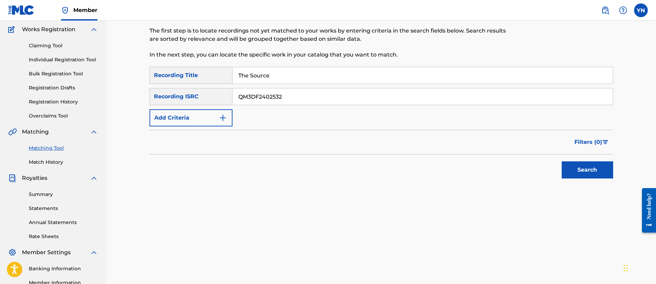
type input "The Source"
click at [581, 165] on button "Search" at bounding box center [587, 169] width 51 height 17
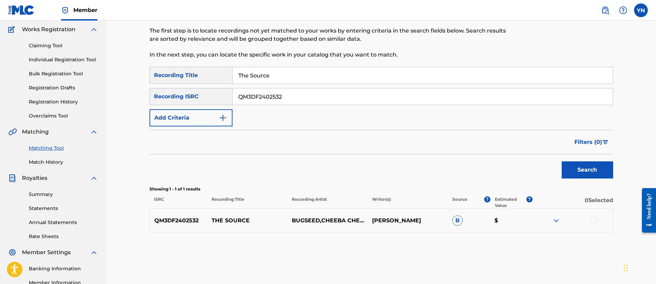
click at [595, 223] on div at bounding box center [593, 220] width 7 height 7
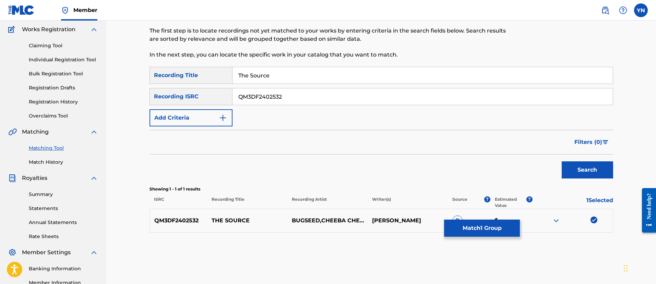
click at [491, 229] on button "Match 1 Group" at bounding box center [482, 228] width 76 height 17
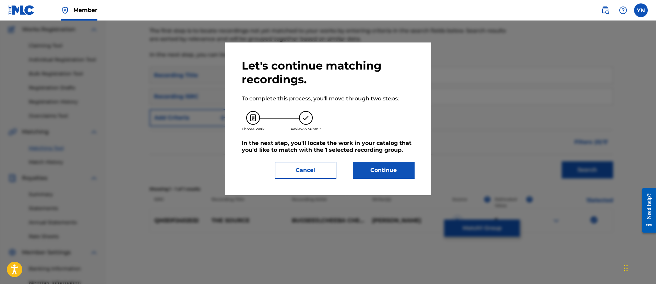
click at [405, 170] on button "Continue" at bounding box center [384, 170] width 62 height 17
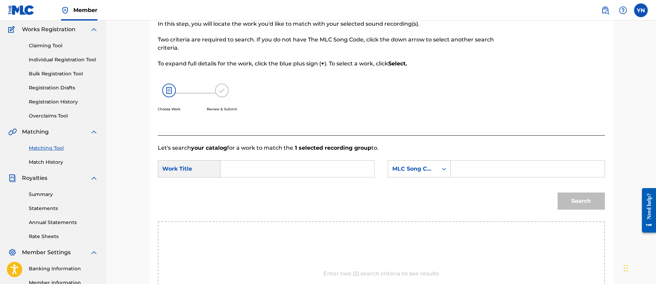
click at [338, 169] on input "Search Form" at bounding box center [297, 169] width 142 height 16
paste input "The Source"
type input "The Source"
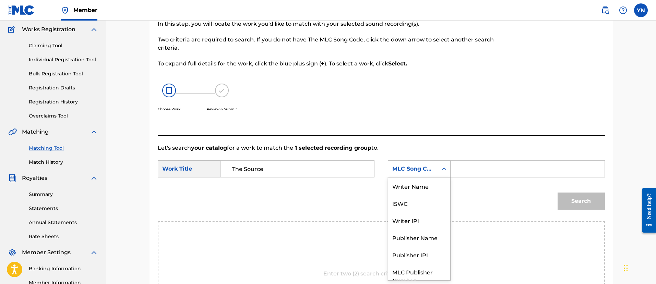
click at [397, 169] on div "MLC Song Code" at bounding box center [412, 169] width 41 height 8
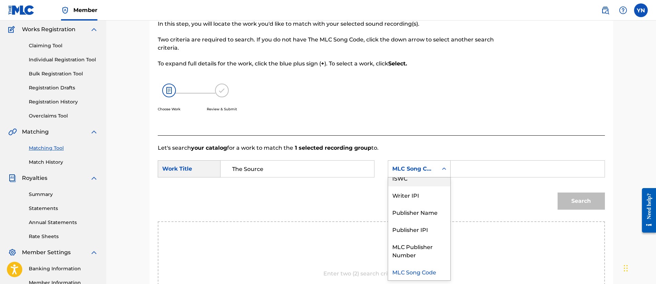
scroll to position [0, 0]
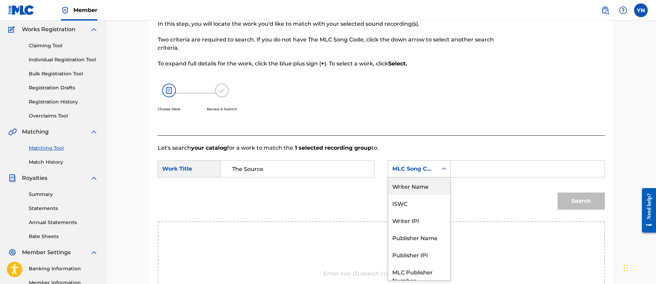
click at [422, 184] on div "Writer Name" at bounding box center [419, 186] width 62 height 17
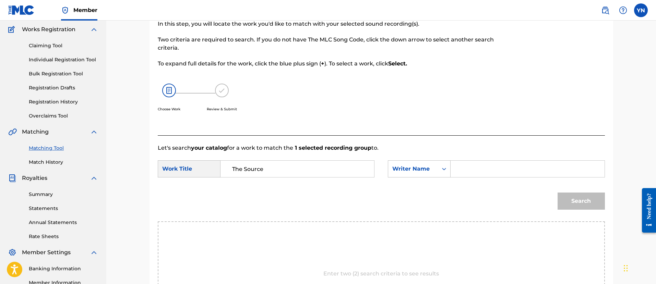
click at [493, 167] on input "Search Form" at bounding box center [527, 169] width 142 height 16
type input "yusuke"
click at [566, 204] on button "Search" at bounding box center [581, 201] width 47 height 17
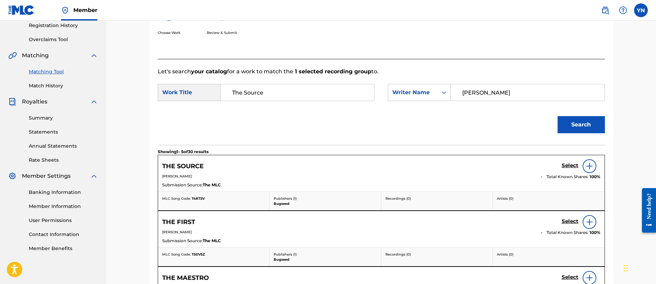
scroll to position [141, 0]
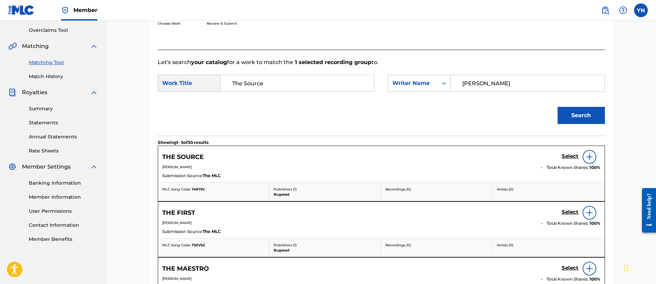
click at [572, 156] on h5 "Select" at bounding box center [570, 156] width 17 height 7
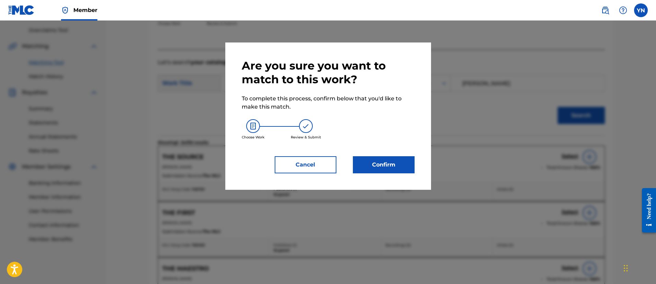
drag, startPoint x: 393, startPoint y: 175, endPoint x: 389, endPoint y: 171, distance: 5.6
click at [389, 173] on div "Are you sure you want to match to this work? To complete this process, confirm …" at bounding box center [328, 116] width 206 height 147
click at [389, 171] on button "Confirm" at bounding box center [384, 164] width 62 height 17
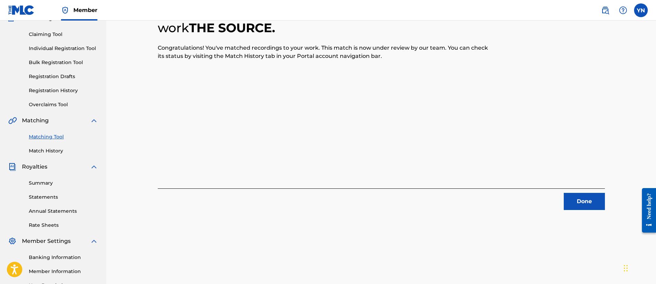
scroll to position [55, 0]
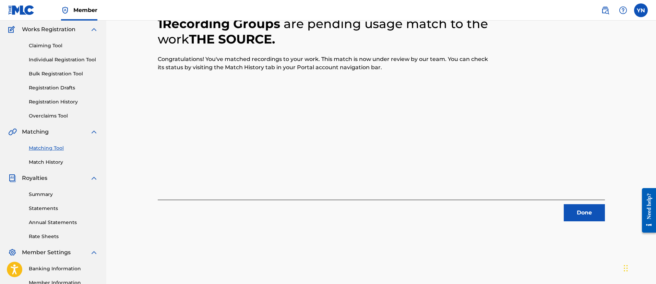
click at [585, 215] on button "Done" at bounding box center [584, 212] width 41 height 17
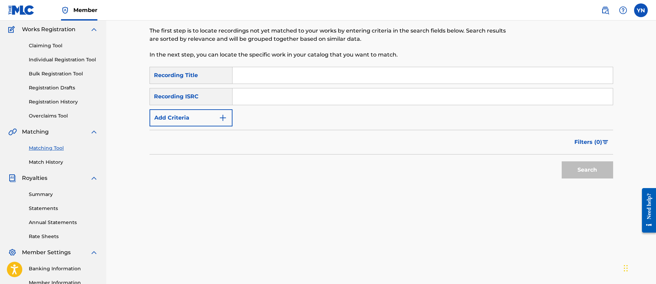
click at [302, 97] on input "Search Form" at bounding box center [422, 96] width 380 height 16
paste input "USANG2487850"
type input "USANG2487850"
drag, startPoint x: 316, startPoint y: 76, endPoint x: 323, endPoint y: 72, distance: 7.6
click at [316, 76] on input "Search Form" at bounding box center [422, 75] width 380 height 16
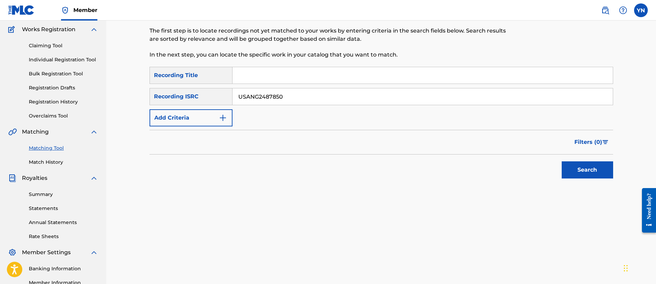
paste input "Superstar pt.2"
type input "Superstar pt.2"
click at [578, 169] on button "Search" at bounding box center [587, 169] width 51 height 17
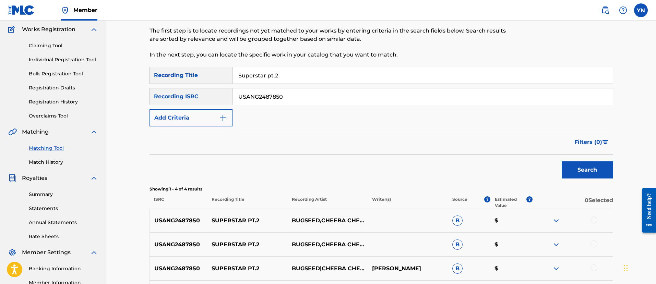
scroll to position [141, 0]
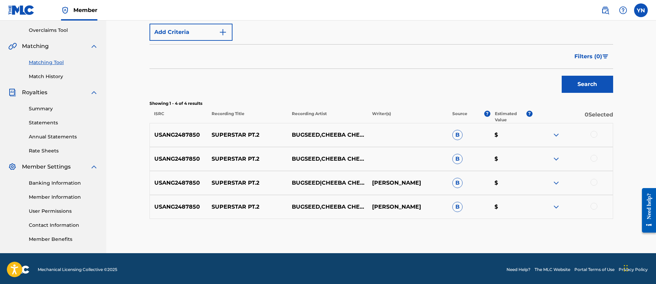
click at [594, 134] on div at bounding box center [593, 134] width 7 height 7
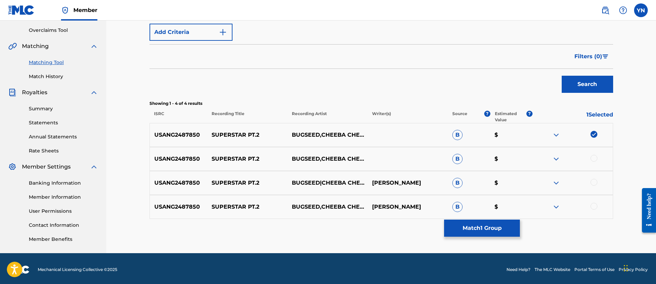
click at [596, 163] on div "USANG2487850 SUPERSTAR PT.2 BUGSEED,CHEEBA CHEEBA RECORDS B $" at bounding box center [381, 159] width 464 height 24
click at [596, 160] on div at bounding box center [593, 158] width 7 height 7
click at [592, 186] on div at bounding box center [572, 183] width 80 height 8
click at [593, 184] on div at bounding box center [593, 182] width 7 height 7
click at [596, 212] on div "USANG2487850 SUPERSTAR PT.2 BUGSEED,CHEEBA CHEEBA RECORDS YUSUKE NAKANO B $" at bounding box center [381, 207] width 464 height 24
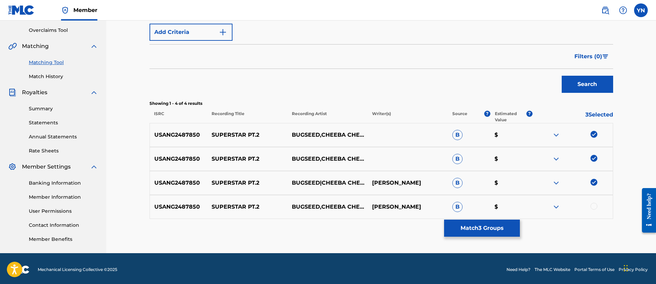
click at [597, 203] on div at bounding box center [572, 207] width 80 height 8
click at [594, 208] on div at bounding box center [593, 206] width 7 height 7
click at [477, 237] on div "Matching Tool The Matching Tool allows Members to match sound recordings to wor…" at bounding box center [381, 75] width 464 height 357
click at [477, 234] on button "Match 4 Groups" at bounding box center [482, 228] width 76 height 17
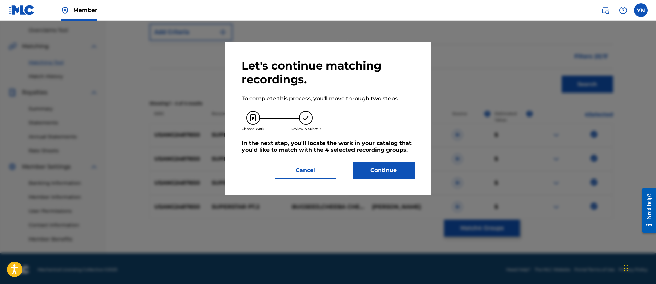
click at [400, 172] on button "Continue" at bounding box center [384, 170] width 62 height 17
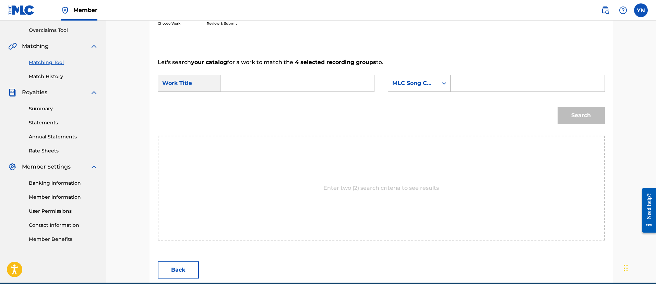
click at [297, 82] on input "Search Form" at bounding box center [297, 83] width 142 height 16
paste input "Superstar pt.2"
type input "Superstar pt.2"
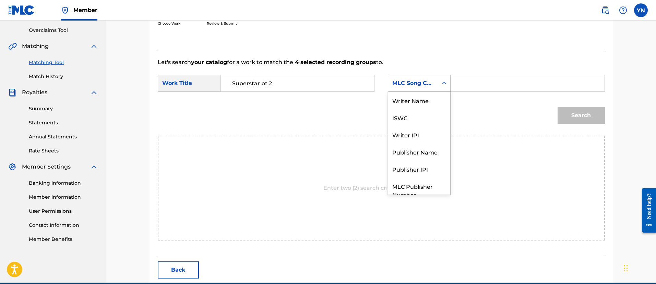
click at [435, 88] on div "MLC Song Code" at bounding box center [413, 83] width 50 height 13
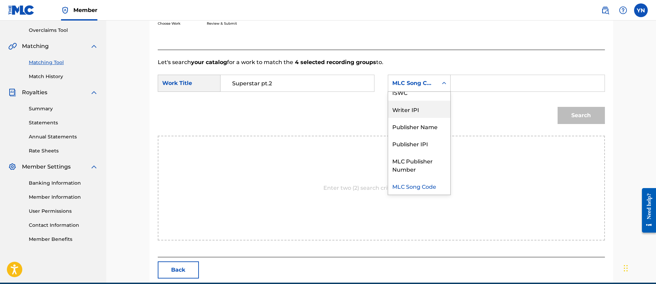
scroll to position [0, 0]
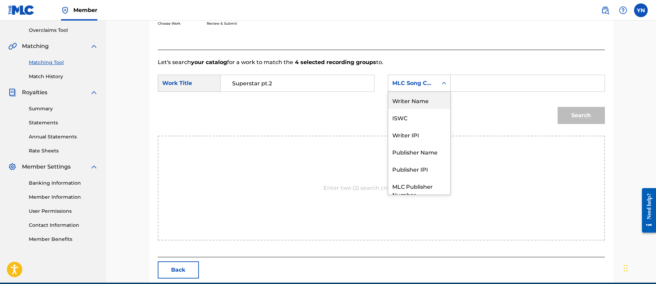
click at [422, 104] on div "Writer Name" at bounding box center [419, 100] width 62 height 17
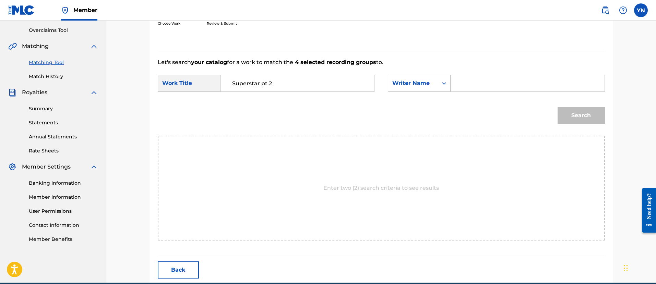
click at [490, 87] on input "Search Form" at bounding box center [527, 83] width 142 height 16
type input "yusuke"
click at [577, 116] on button "Search" at bounding box center [581, 115] width 47 height 17
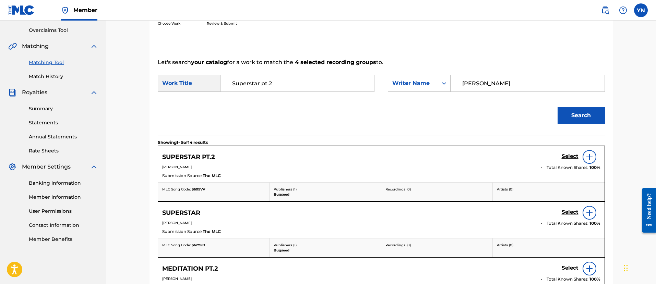
click at [571, 157] on h5 "Select" at bounding box center [570, 156] width 17 height 7
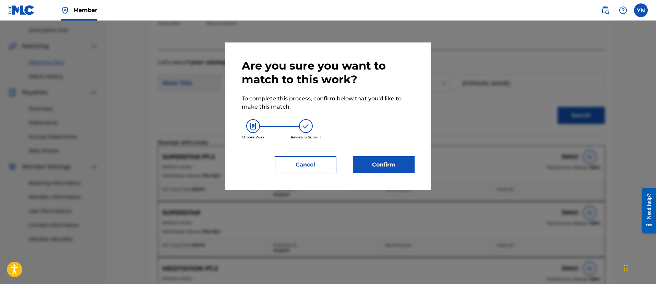
click at [406, 163] on button "Confirm" at bounding box center [384, 164] width 62 height 17
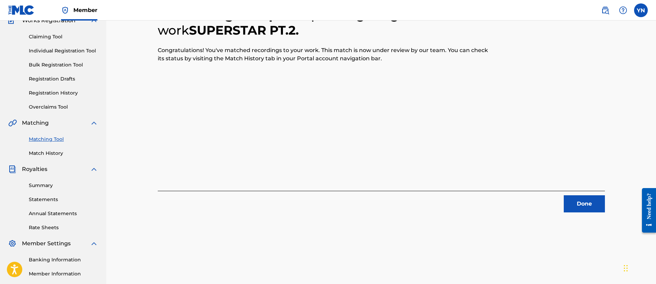
scroll to position [55, 0]
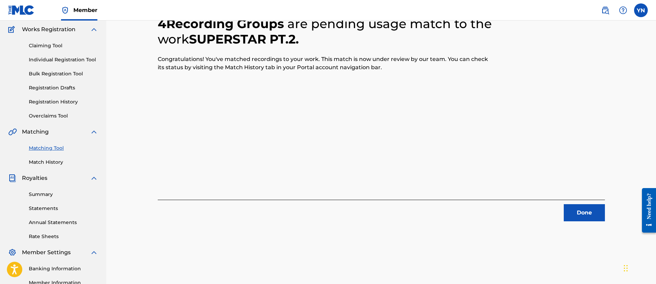
click at [583, 210] on button "Done" at bounding box center [584, 212] width 41 height 17
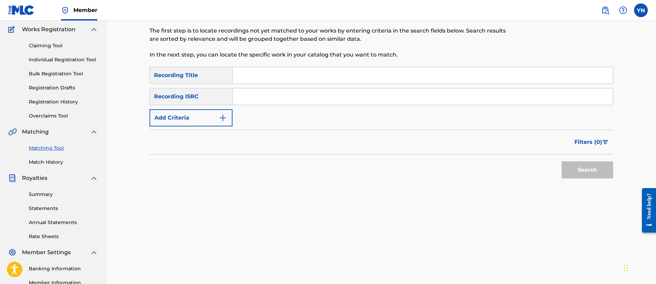
click at [256, 100] on input "Search Form" at bounding box center [422, 96] width 380 height 16
paste input "QMANG2216009"
type input "QMANG2216009"
drag, startPoint x: 308, startPoint y: 77, endPoint x: 316, endPoint y: 75, distance: 8.0
click at [308, 77] on input "Search Form" at bounding box center [422, 75] width 380 height 16
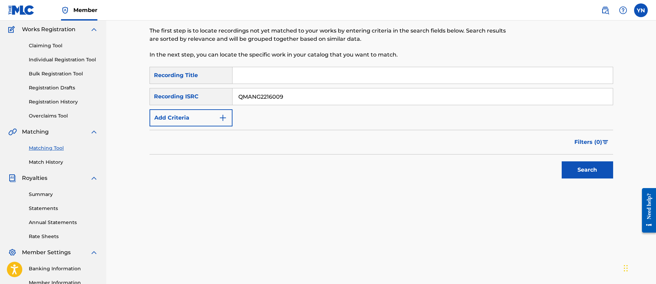
paste input "Misako"
type input "Misako"
click at [578, 169] on button "Search" at bounding box center [587, 169] width 51 height 17
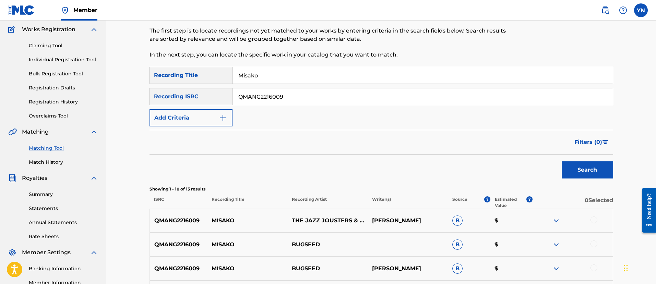
scroll to position [141, 0]
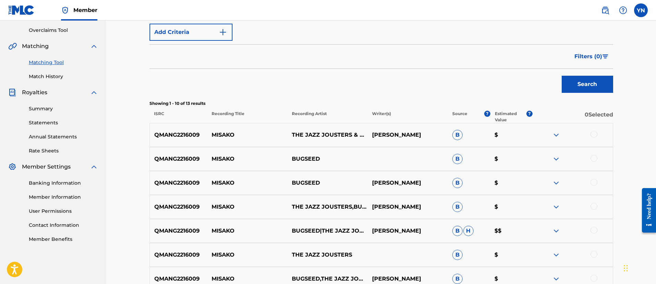
click at [592, 132] on div at bounding box center [593, 134] width 7 height 7
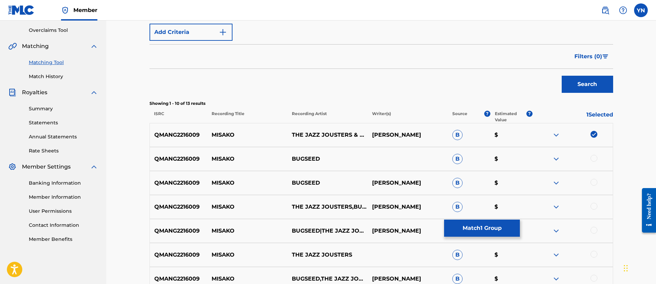
click at [596, 154] on div "QMANG2216009 MISAKO BUGSEED B $" at bounding box center [381, 159] width 464 height 24
click at [593, 163] on div at bounding box center [572, 159] width 80 height 8
click at [593, 161] on div at bounding box center [593, 158] width 7 height 7
click at [596, 178] on div "QMANG2216009 MISAKO BUGSEED YUSUKE NAKANO B $" at bounding box center [381, 183] width 464 height 24
click at [596, 182] on div at bounding box center [593, 182] width 7 height 7
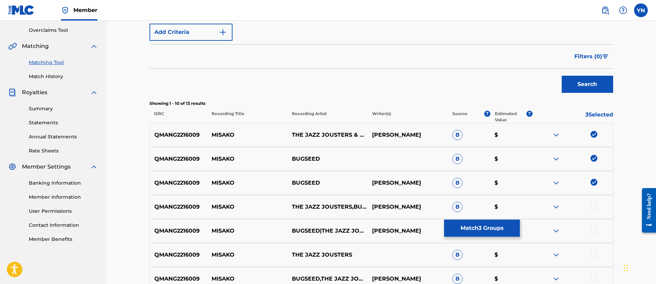
click at [594, 201] on div "QMANG2216009 MISAKO THE JAZZ JOUSTERS,BUGSEED YUSUKE NAKANO B $" at bounding box center [381, 207] width 464 height 24
click at [594, 207] on div at bounding box center [593, 206] width 7 height 7
click at [593, 232] on div at bounding box center [593, 230] width 7 height 7
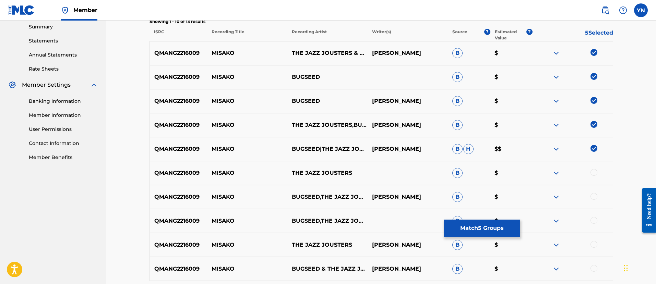
scroll to position [304, 0]
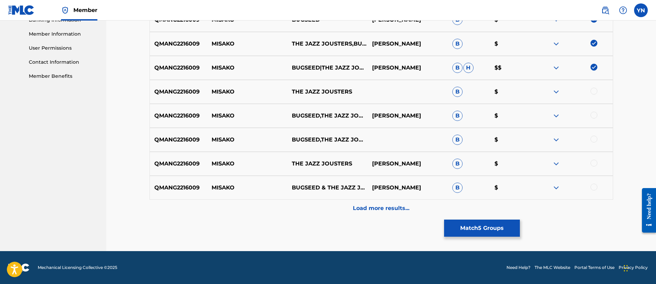
click at [596, 88] on div at bounding box center [593, 91] width 7 height 7
click at [592, 115] on div at bounding box center [593, 115] width 7 height 7
click at [592, 142] on div at bounding box center [572, 140] width 80 height 8
click at [595, 139] on div at bounding box center [593, 139] width 7 height 7
click at [596, 163] on div at bounding box center [593, 163] width 7 height 7
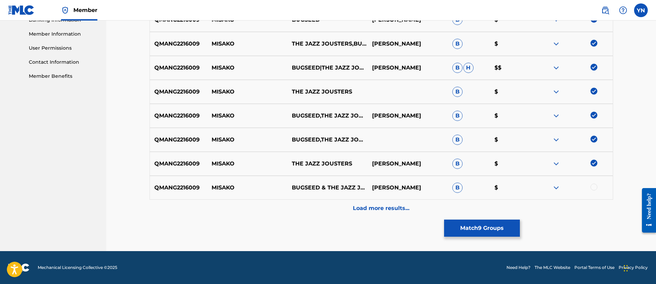
click at [595, 191] on div at bounding box center [572, 188] width 80 height 8
click at [595, 188] on div at bounding box center [593, 187] width 7 height 7
click at [505, 207] on div "Load more results..." at bounding box center [381, 208] width 464 height 17
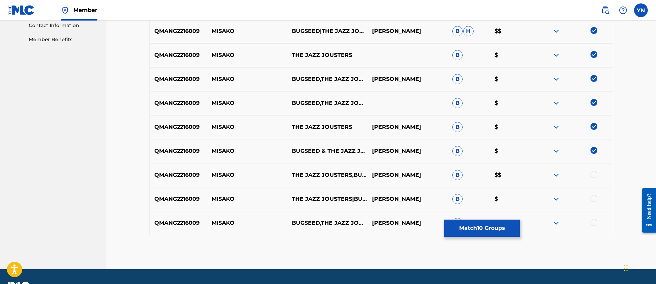
scroll to position [359, 0]
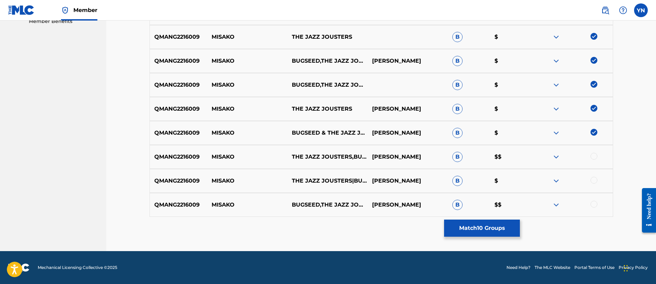
click at [596, 157] on div at bounding box center [593, 156] width 7 height 7
click at [596, 177] on div at bounding box center [572, 181] width 80 height 8
click at [593, 184] on div at bounding box center [572, 181] width 80 height 8
click at [593, 181] on div at bounding box center [593, 180] width 7 height 7
click at [593, 204] on div at bounding box center [593, 204] width 7 height 7
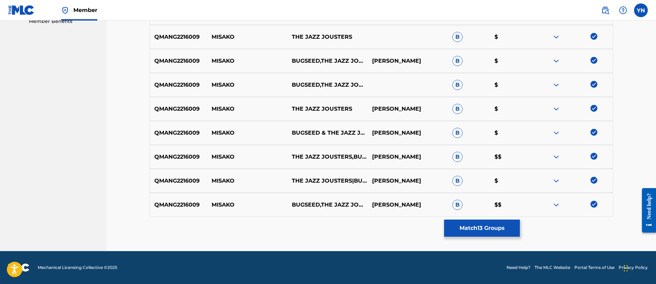
click at [517, 220] on button "Match 13 Groups" at bounding box center [482, 228] width 76 height 17
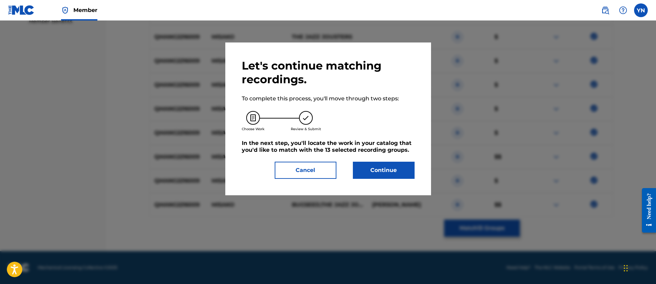
click at [370, 173] on button "Continue" at bounding box center [384, 170] width 62 height 17
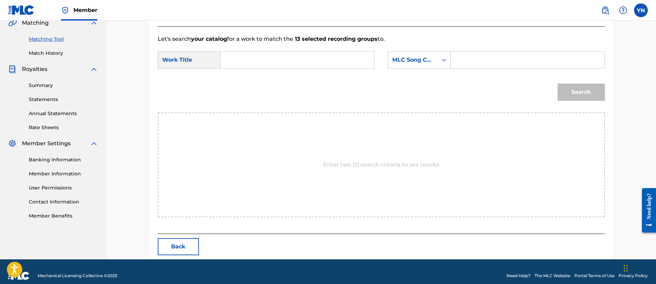
scroll to position [172, 0]
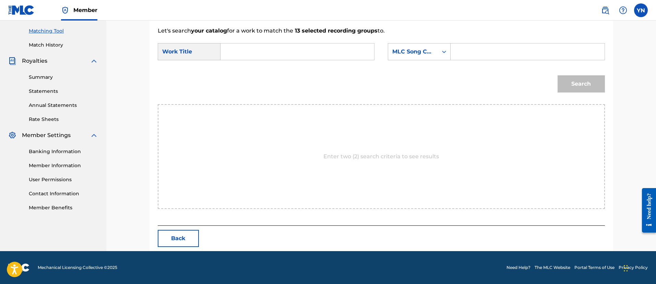
paste input "Misako"
click at [312, 51] on input "Search Form" at bounding box center [297, 52] width 142 height 16
type input "Misako"
click at [429, 55] on div "MLC Song Code" at bounding box center [412, 52] width 41 height 8
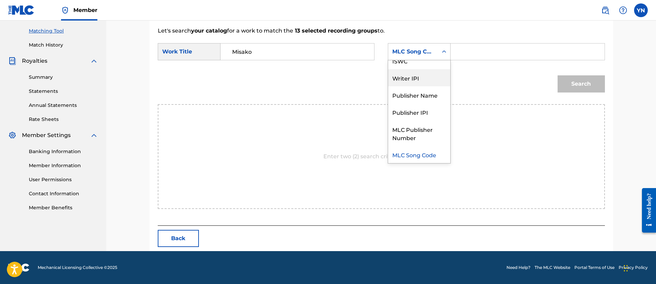
scroll to position [0, 0]
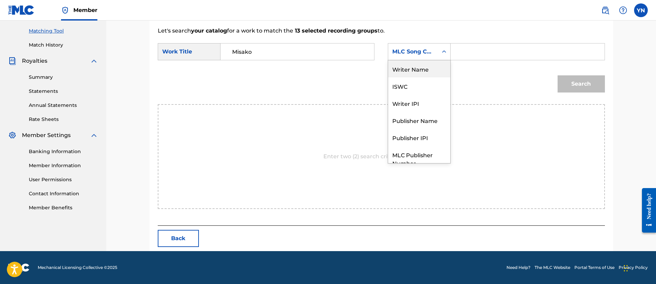
click at [429, 70] on div "Writer Name" at bounding box center [419, 68] width 62 height 17
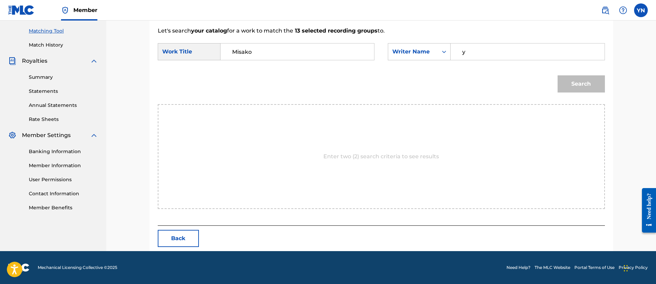
click at [497, 50] on input "y" at bounding box center [527, 52] width 142 height 16
type input "yusuke"
click at [580, 87] on button "Search" at bounding box center [581, 83] width 47 height 17
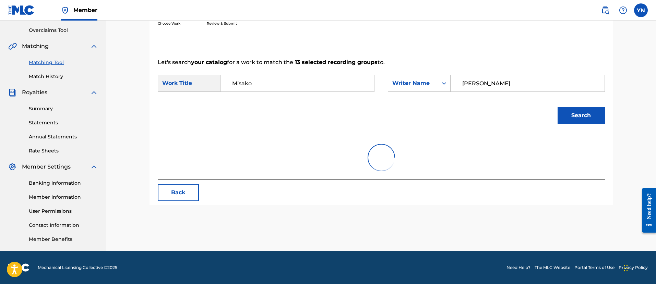
scroll to position [152, 0]
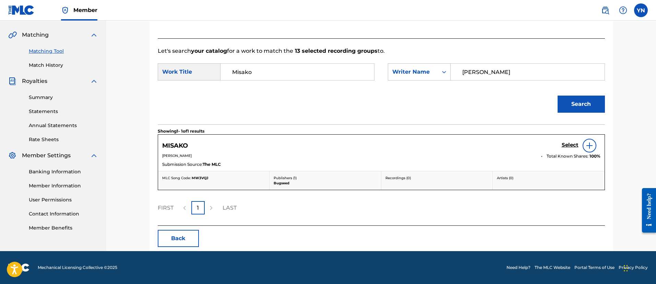
click at [572, 146] on h5 "Select" at bounding box center [570, 145] width 17 height 7
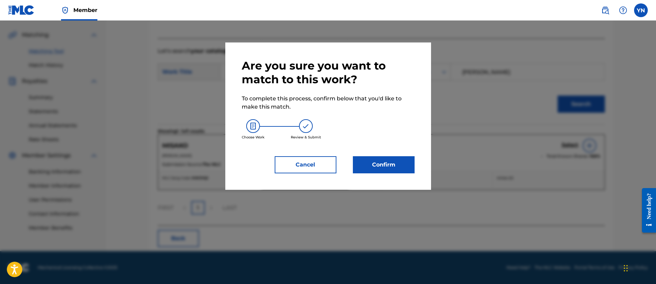
click at [383, 165] on button "Confirm" at bounding box center [384, 164] width 62 height 17
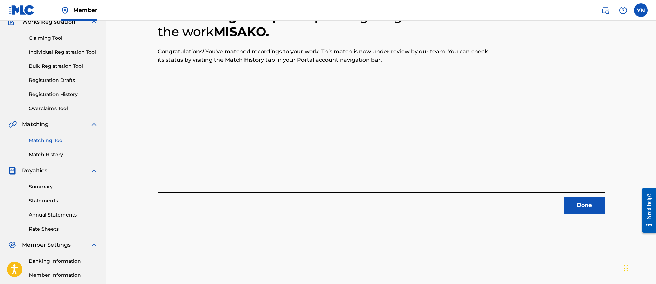
scroll to position [55, 0]
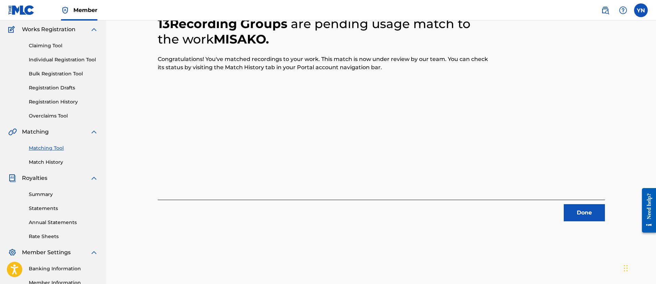
click at [579, 212] on button "Done" at bounding box center [584, 212] width 41 height 17
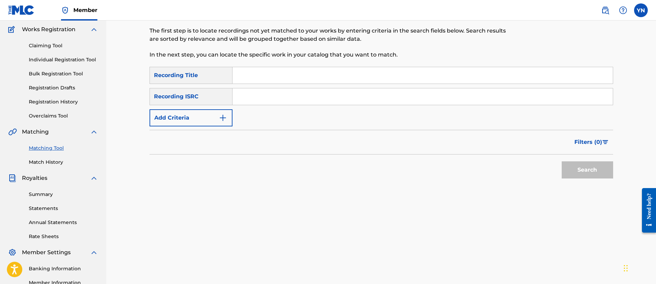
click at [276, 102] on input "Search Form" at bounding box center [422, 96] width 380 height 16
paste input "USANG2450459"
type input "USANG2450459"
click at [335, 62] on div "Matching Tool The Matching Tool allows Members to match sound recordings to wor…" at bounding box center [327, 25] width 357 height 84
click at [335, 73] on input "Search Form" at bounding box center [422, 75] width 380 height 16
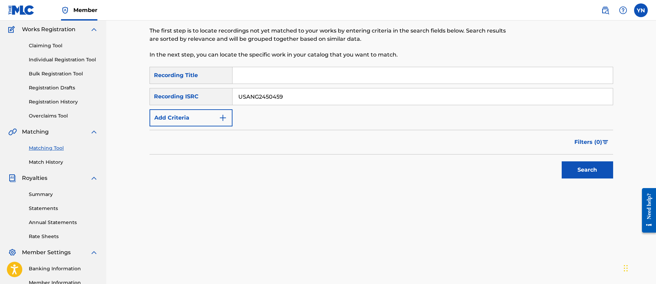
paste input "Straight from the gate"
type input "Straight from the gate"
click at [577, 167] on button "Search" at bounding box center [587, 169] width 51 height 17
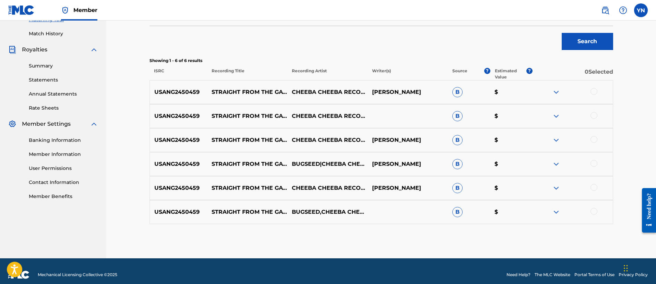
scroll to position [191, 0]
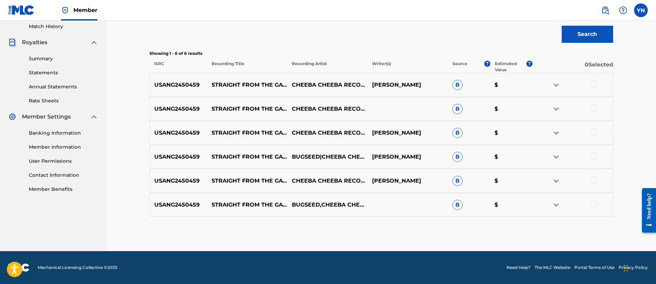
click at [593, 82] on div at bounding box center [593, 84] width 7 height 7
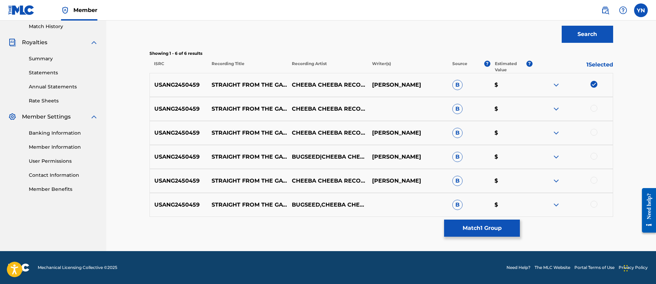
click at [594, 101] on div "USANG2450459 STRAIGHT FROM THE GATE CHEEBA CHEEBA RECORDS,BUGSEED B $" at bounding box center [381, 109] width 464 height 24
click at [594, 104] on div "USANG2450459 STRAIGHT FROM THE GATE CHEEBA CHEEBA RECORDS,BUGSEED B $" at bounding box center [381, 109] width 464 height 24
click at [591, 110] on div at bounding box center [593, 108] width 7 height 7
click at [595, 139] on div "USANG2450459 STRAIGHT FROM THE GATE CHEEBA CHEEBA RECORDS,BUGSEED YUSUKE NAKANO…" at bounding box center [381, 133] width 464 height 24
click at [596, 134] on div at bounding box center [593, 132] width 7 height 7
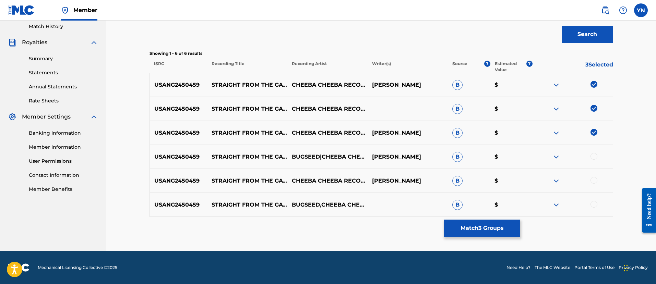
click at [596, 151] on div "USANG2450459 STRAIGHT FROM THE GATE BUGSEED|CHEEBA CHEEBA RECORDS YUSUKE NAKANO…" at bounding box center [381, 157] width 464 height 24
click at [596, 157] on div at bounding box center [593, 156] width 7 height 7
click at [594, 181] on div at bounding box center [593, 180] width 7 height 7
click at [594, 205] on div at bounding box center [593, 204] width 7 height 7
click at [506, 229] on button "Match 6 Groups" at bounding box center [482, 228] width 76 height 17
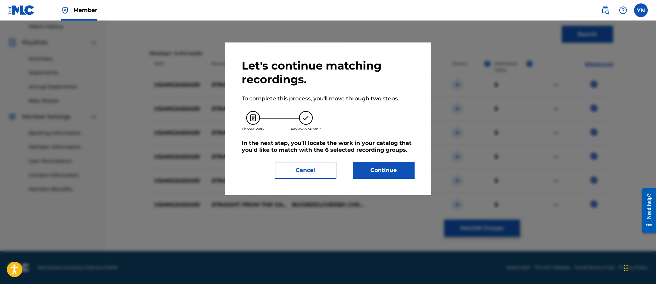
click at [405, 174] on button "Continue" at bounding box center [384, 170] width 62 height 17
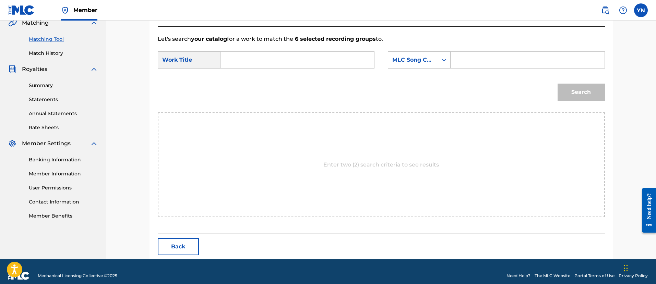
scroll to position [172, 0]
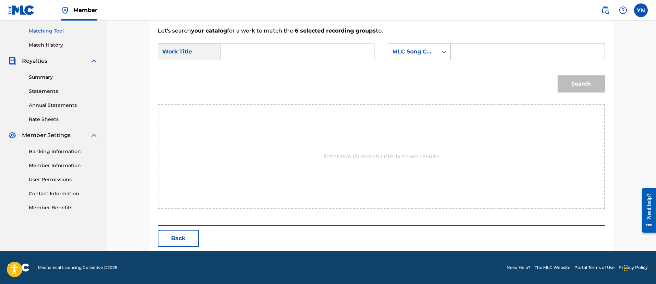
paste input "Straight from the gate"
click at [316, 57] on input "Search Form" at bounding box center [297, 52] width 142 height 16
type input "Straight from the gate"
click at [424, 55] on div "MLC Song Code" at bounding box center [412, 52] width 41 height 8
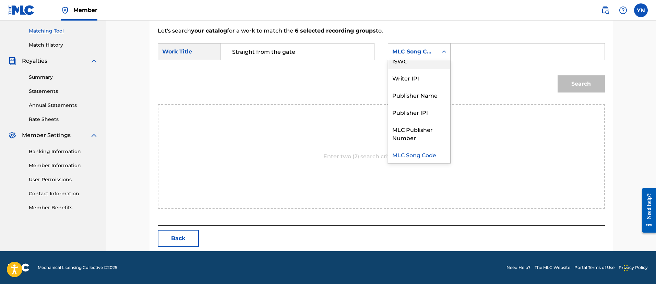
scroll to position [0, 0]
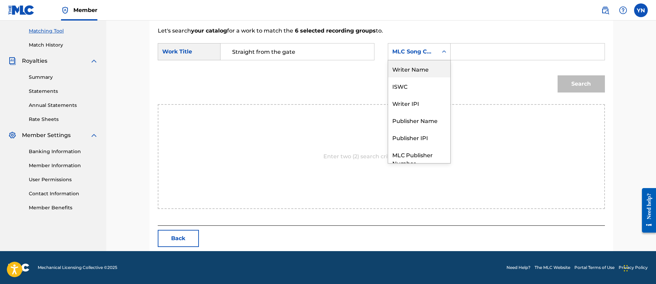
click at [417, 68] on div "Writer Name" at bounding box center [419, 68] width 62 height 17
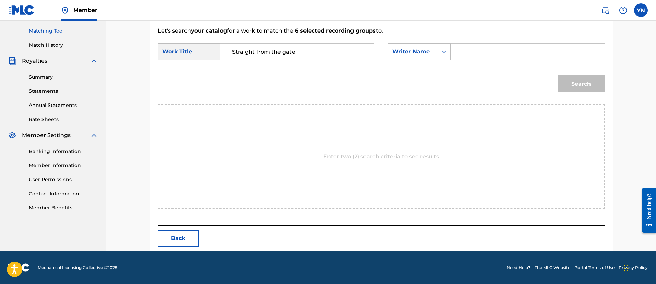
click at [482, 54] on input "Search Form" at bounding box center [527, 52] width 142 height 16
type input "yusuke"
click at [580, 80] on button "Search" at bounding box center [581, 83] width 47 height 17
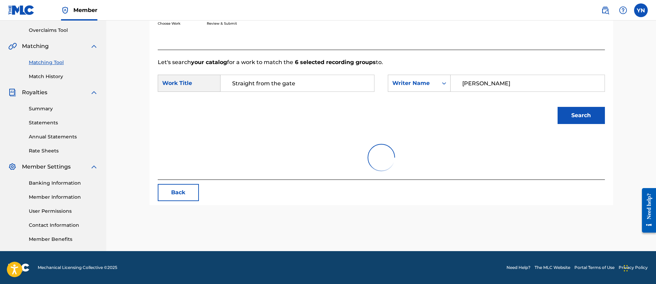
scroll to position [172, 0]
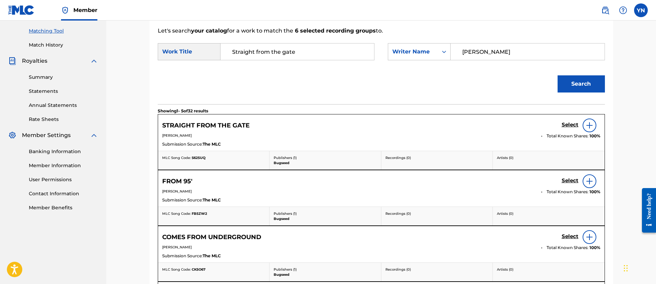
click at [566, 124] on h5 "Select" at bounding box center [570, 125] width 17 height 7
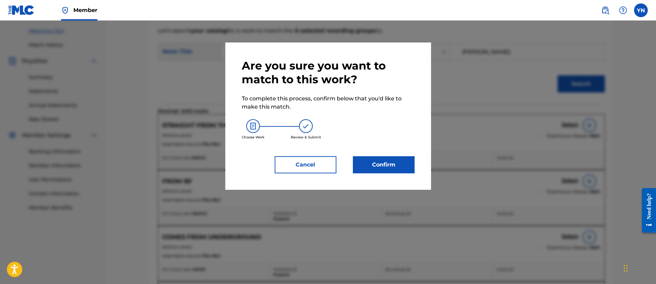
click at [386, 163] on button "Confirm" at bounding box center [384, 164] width 62 height 17
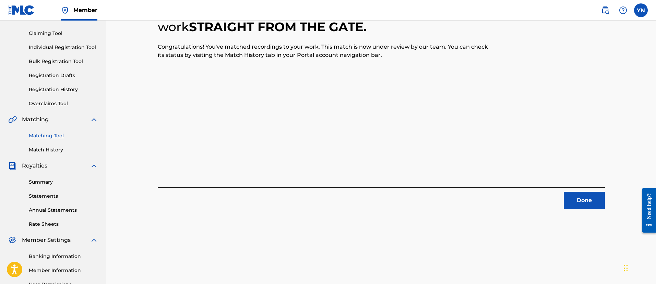
scroll to position [55, 0]
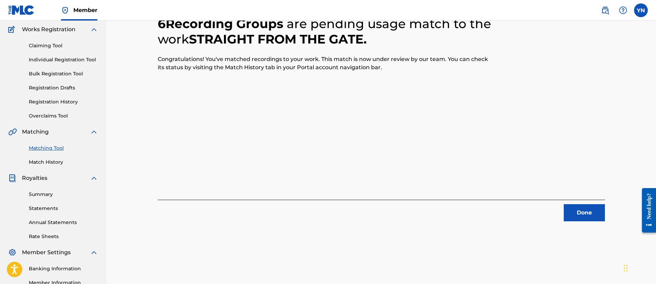
click at [565, 203] on div "Done" at bounding box center [381, 211] width 447 height 22
click at [573, 202] on div "Done" at bounding box center [381, 211] width 447 height 22
click at [573, 209] on button "Done" at bounding box center [584, 212] width 41 height 17
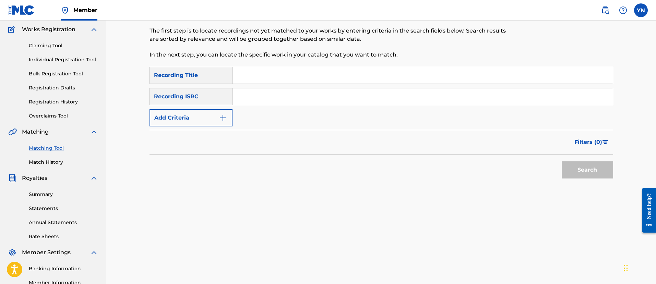
click at [279, 98] on input "Search Form" at bounding box center [422, 96] width 380 height 16
paste input "US3DF2560464"
type input "US3DF2560464"
click at [300, 75] on input "Search Form" at bounding box center [422, 75] width 380 height 16
paste input "People"
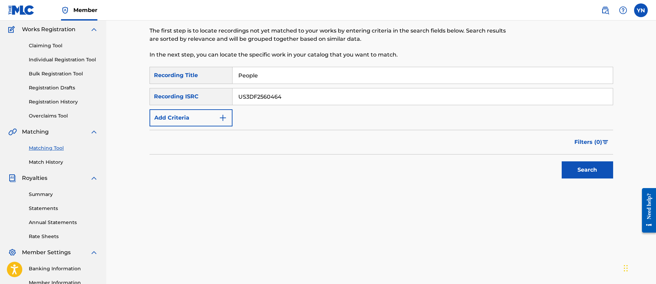
type input "People"
click at [593, 174] on button "Search" at bounding box center [587, 169] width 51 height 17
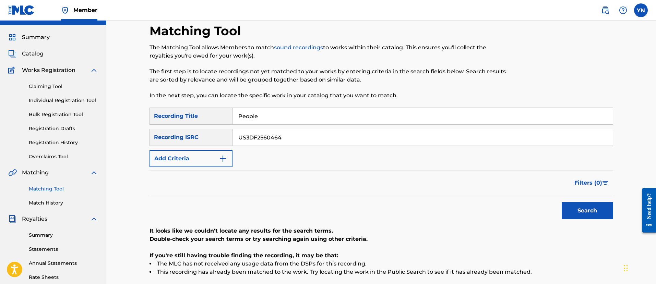
scroll to position [0, 0]
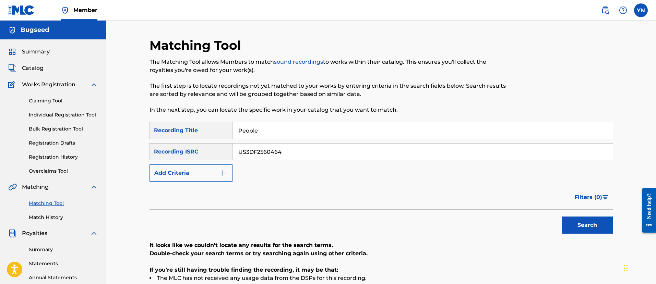
click at [40, 102] on link "Claiming Tool" at bounding box center [63, 100] width 69 height 7
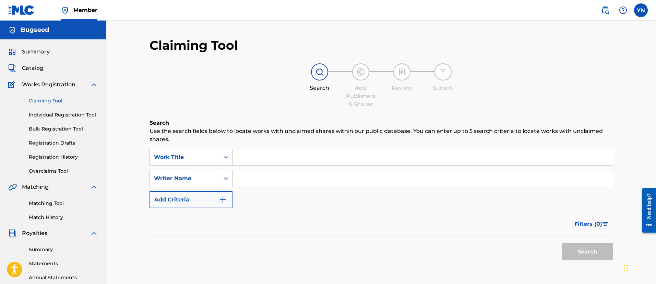
click at [319, 163] on input "Search Form" at bounding box center [422, 157] width 380 height 16
paste input "People"
type input "People"
click at [313, 180] on input "Search Form" at bounding box center [422, 178] width 380 height 16
type input "yusuke"
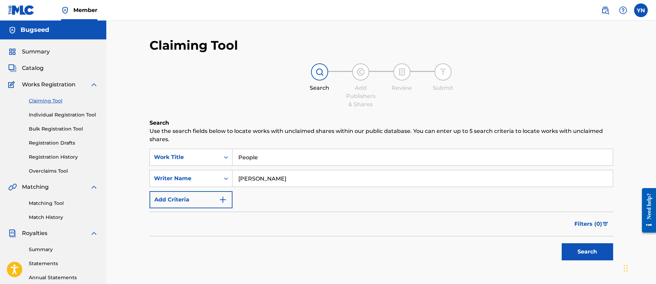
click at [562, 243] on button "Search" at bounding box center [587, 251] width 51 height 17
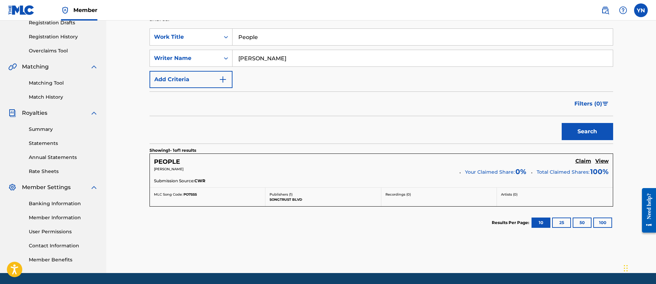
scroll to position [142, 0]
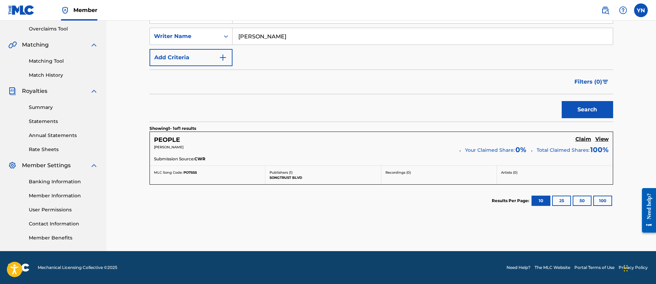
click at [584, 140] on h5 "Claim" at bounding box center [583, 139] width 16 height 7
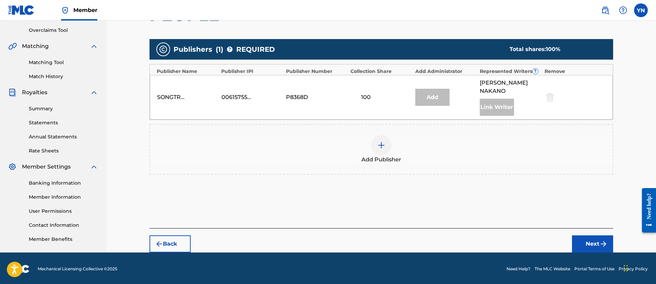
click at [550, 93] on div at bounding box center [549, 97] width 10 height 8
click at [61, 64] on link "Matching Tool" at bounding box center [63, 62] width 69 height 7
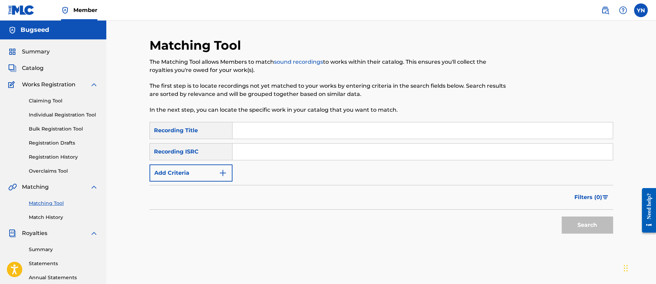
click at [300, 143] on div "SearchWithCriteria760f7c88-570e-413b-b3a6-eb569c768951 Recording Title SearchWi…" at bounding box center [381, 152] width 464 height 60
click at [295, 152] on input "Search Form" at bounding box center [422, 152] width 380 height 16
paste input "NLRD52010028"
type input "NLRD52010028"
click at [271, 129] on input "Search Form" at bounding box center [422, 130] width 380 height 16
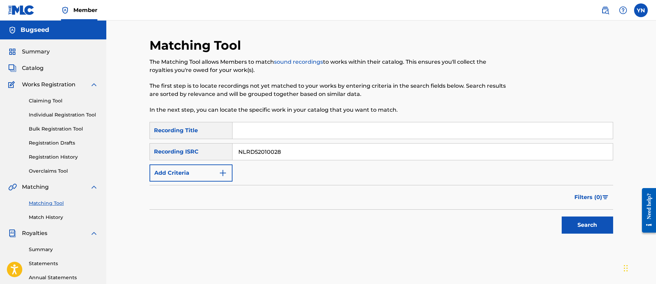
paste input "Join You"
type input "Join You"
click at [580, 227] on button "Search" at bounding box center [587, 225] width 51 height 17
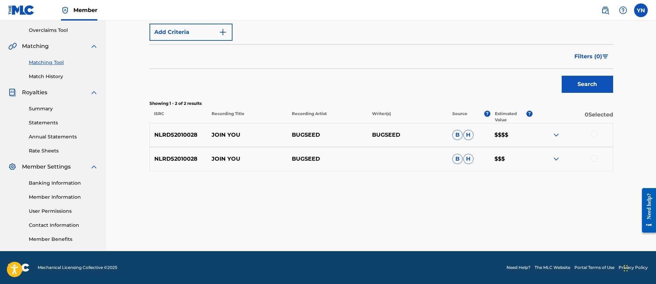
click at [595, 157] on div at bounding box center [593, 158] width 7 height 7
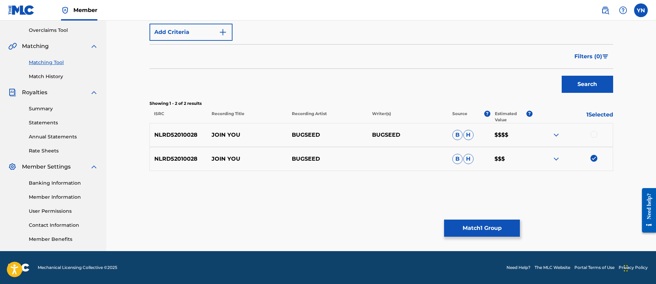
click at [591, 131] on div at bounding box center [572, 135] width 80 height 8
click at [591, 133] on div at bounding box center [593, 134] width 7 height 7
click at [484, 228] on button "Match 2 Groups" at bounding box center [482, 228] width 76 height 17
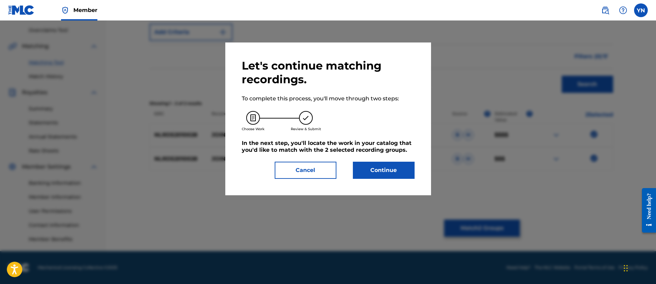
click at [388, 164] on button "Continue" at bounding box center [384, 170] width 62 height 17
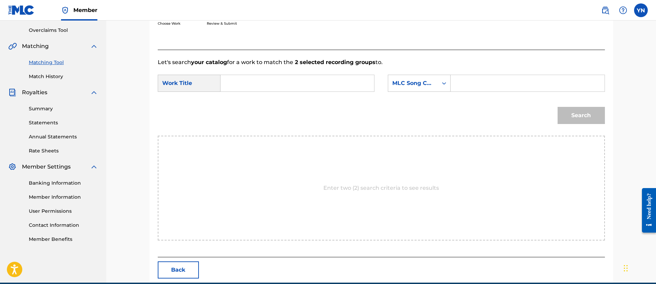
click at [308, 87] on input "Search Form" at bounding box center [297, 83] width 142 height 16
paste input "Join You"
type input "Join You"
click at [399, 87] on div "MLC Song Code" at bounding box center [412, 83] width 41 height 8
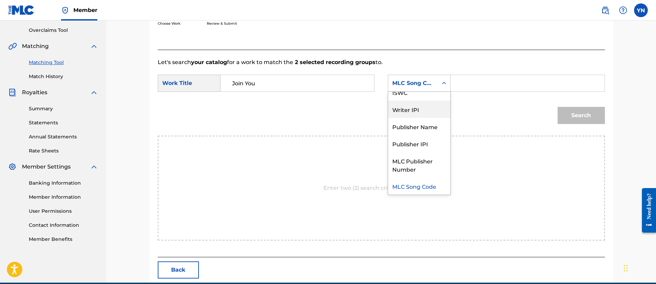
scroll to position [0, 0]
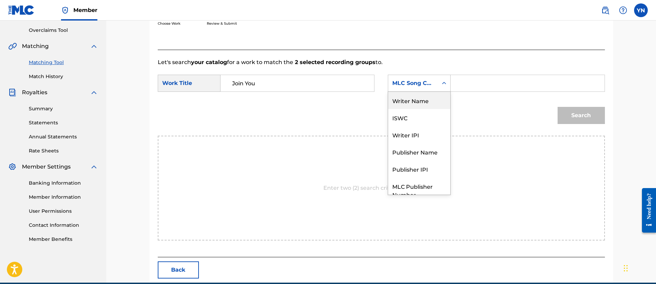
click at [415, 105] on div "Writer Name" at bounding box center [419, 100] width 62 height 17
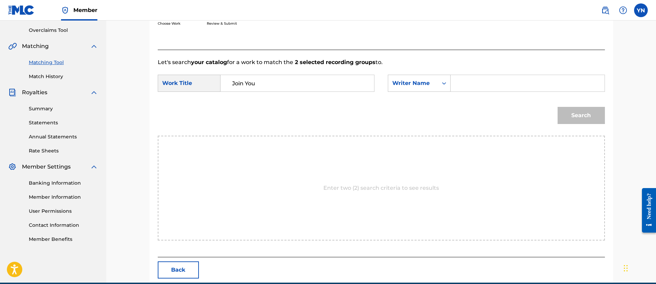
click at [485, 90] on input "Search Form" at bounding box center [527, 83] width 142 height 16
type input "yusuke"
click at [558, 107] on button "Search" at bounding box center [581, 115] width 47 height 17
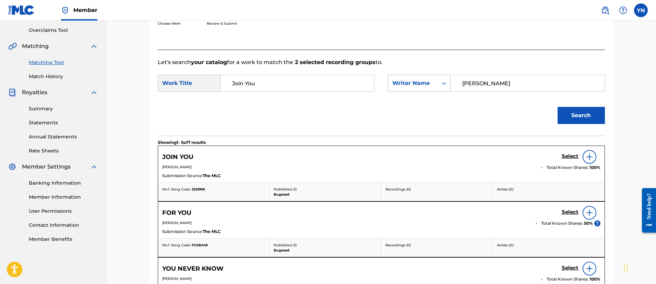
click at [570, 154] on h5 "Select" at bounding box center [570, 156] width 17 height 7
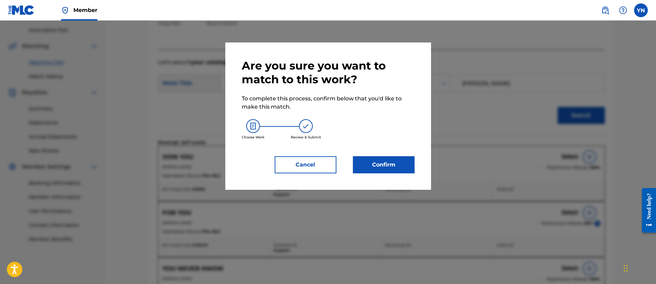
click at [403, 162] on button "Confirm" at bounding box center [384, 164] width 62 height 17
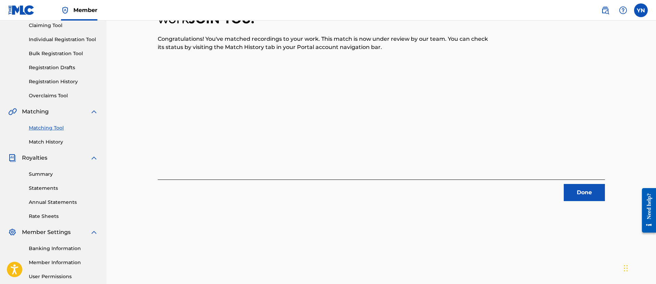
scroll to position [86, 0]
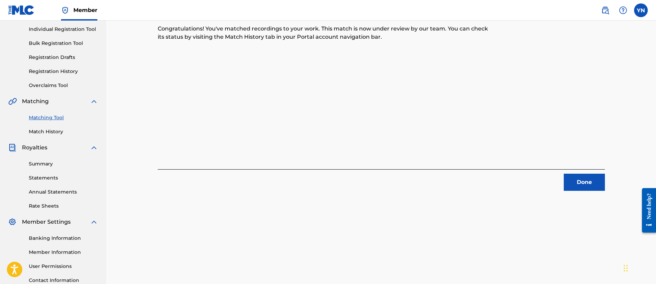
click at [581, 178] on button "Done" at bounding box center [584, 182] width 41 height 17
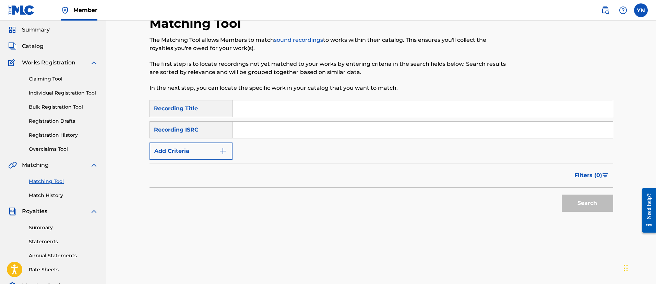
scroll to position [0, 0]
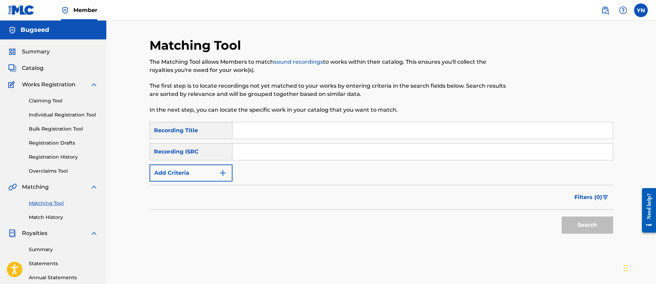
click at [264, 150] on input "Search Form" at bounding box center [422, 152] width 380 height 16
paste input "USYBL1401739"
type input "USYBL1401739"
click at [311, 134] on input "Search Form" at bounding box center [422, 130] width 380 height 16
paste input "wiseman"
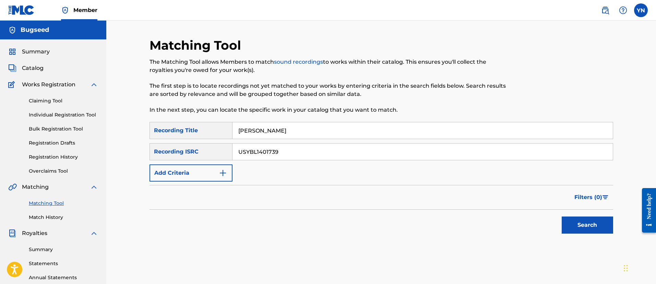
type input "wiseman"
click at [588, 227] on button "Search" at bounding box center [587, 225] width 51 height 17
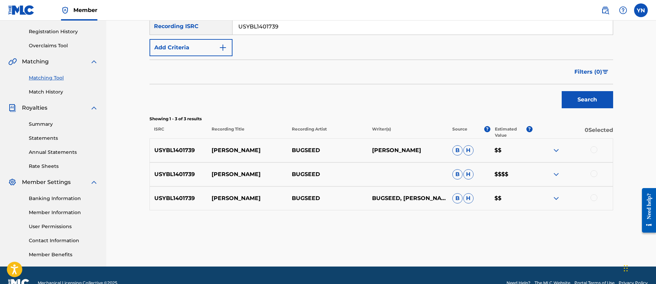
scroll to position [141, 0]
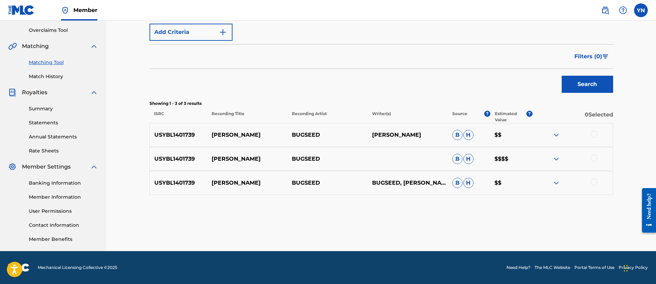
click at [597, 185] on div at bounding box center [572, 183] width 80 height 8
click at [596, 184] on div at bounding box center [572, 183] width 80 height 8
click at [595, 182] on div at bounding box center [593, 182] width 7 height 7
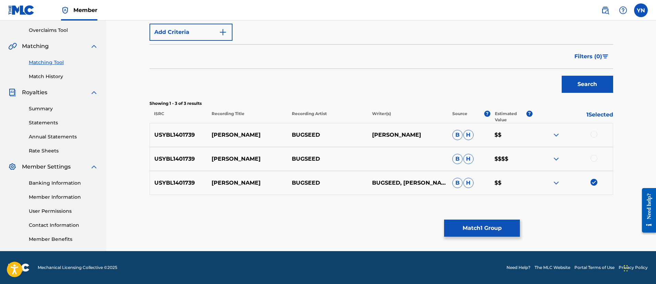
click at [592, 159] on div at bounding box center [593, 158] width 7 height 7
click at [595, 137] on div at bounding box center [593, 134] width 7 height 7
click at [488, 224] on button "Match 3 Groups" at bounding box center [482, 228] width 76 height 17
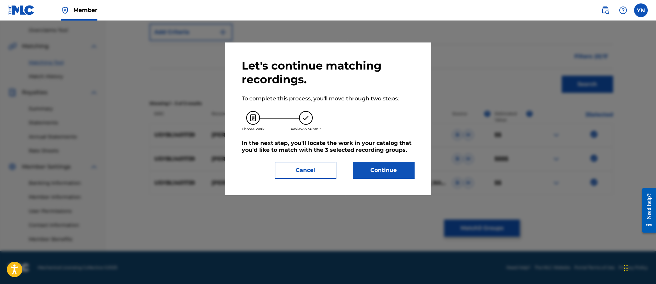
click at [396, 168] on button "Continue" at bounding box center [384, 170] width 62 height 17
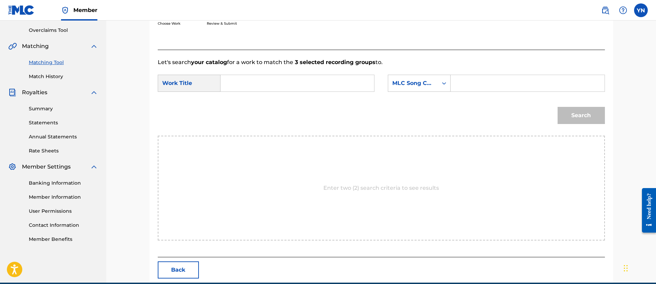
click at [346, 89] on input "Search Form" at bounding box center [297, 83] width 142 height 16
paste input "wiseman"
type input "wiseman"
click at [414, 84] on div "MLC Song Code" at bounding box center [412, 83] width 41 height 8
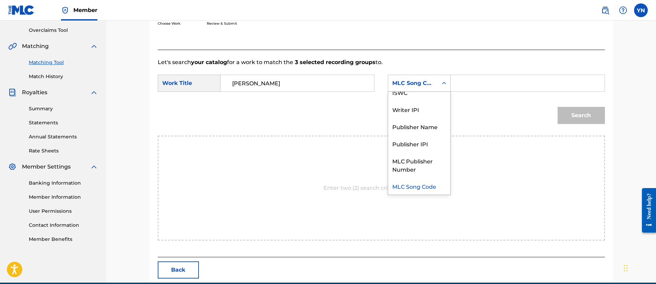
scroll to position [0, 0]
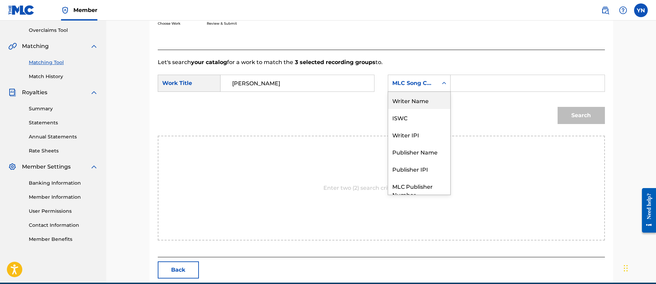
click at [420, 98] on div "Writer Name" at bounding box center [419, 100] width 62 height 17
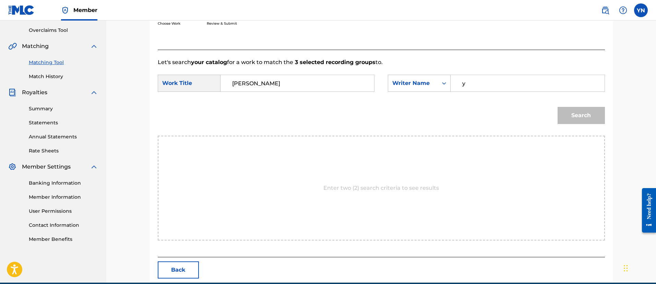
click at [479, 81] on input "y" at bounding box center [527, 83] width 142 height 16
type input "yusuke"
click at [558, 107] on button "Search" at bounding box center [581, 115] width 47 height 17
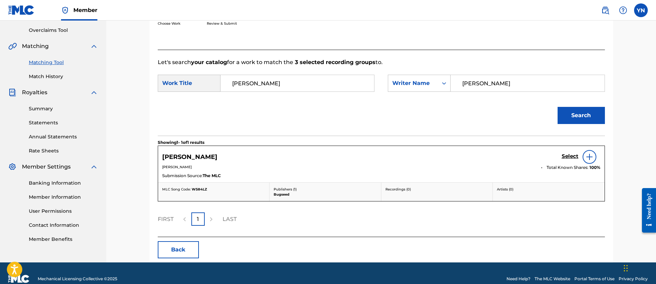
click at [572, 159] on link "Select" at bounding box center [570, 157] width 17 height 8
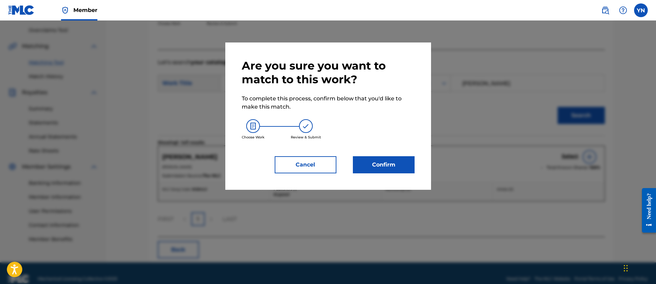
click at [405, 167] on button "Confirm" at bounding box center [384, 164] width 62 height 17
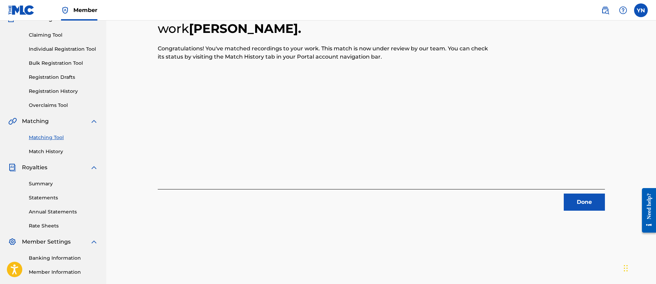
scroll to position [55, 0]
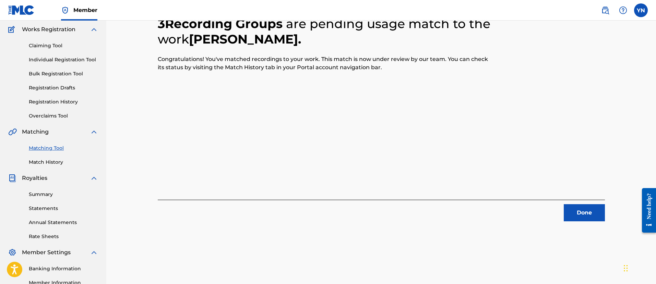
click at [596, 211] on button "Done" at bounding box center [584, 212] width 41 height 17
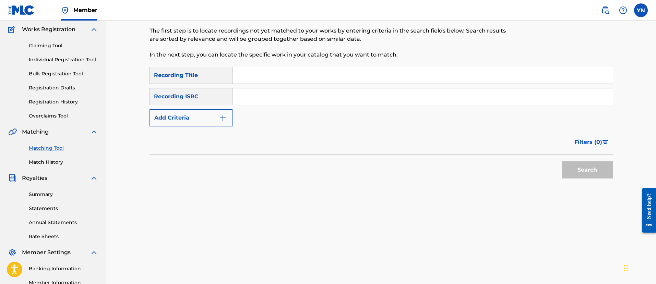
scroll to position [0, 0]
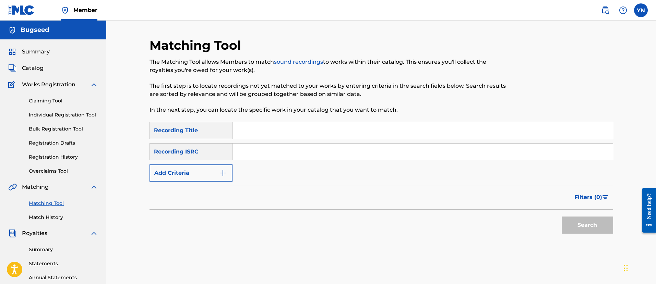
click at [259, 152] on input "Search Form" at bounding box center [422, 152] width 380 height 16
paste input "USYBL1401740"
type input "USYBL1401740"
click at [384, 132] on input "Search Form" at bounding box center [422, 130] width 380 height 16
paste input "engram"
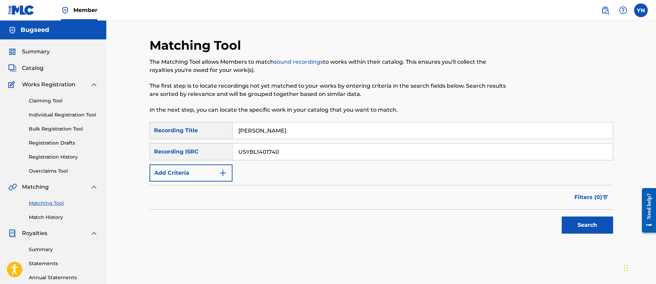
type input "engram"
click at [565, 224] on button "Search" at bounding box center [587, 225] width 51 height 17
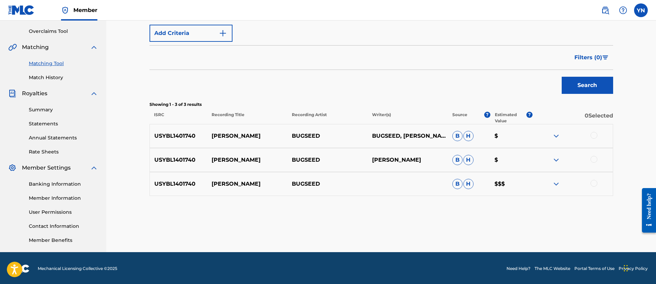
scroll to position [141, 0]
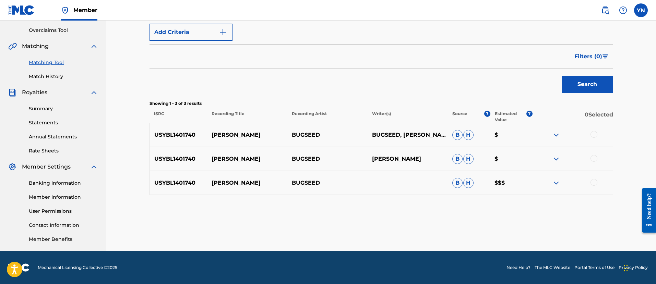
click at [593, 186] on div at bounding box center [572, 183] width 80 height 8
click at [595, 183] on div at bounding box center [593, 182] width 7 height 7
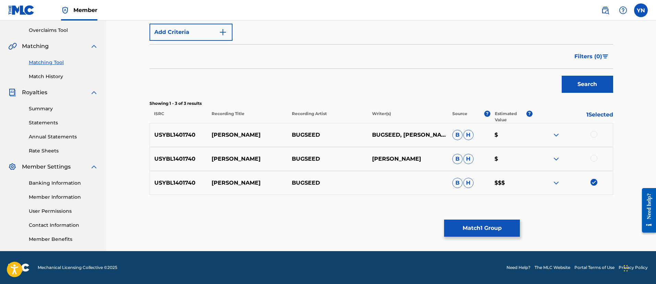
click at [596, 158] on div at bounding box center [593, 158] width 7 height 7
click at [595, 134] on div at bounding box center [593, 134] width 7 height 7
click at [468, 223] on button "Match 3 Groups" at bounding box center [482, 228] width 76 height 17
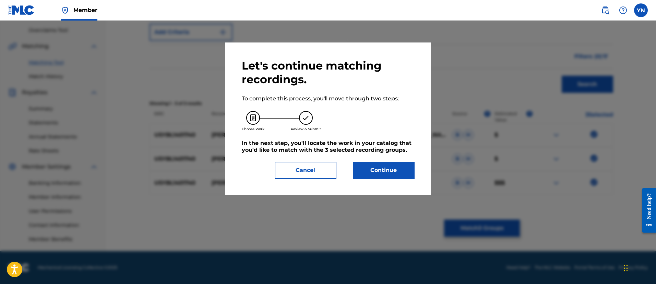
click at [391, 171] on button "Continue" at bounding box center [384, 170] width 62 height 17
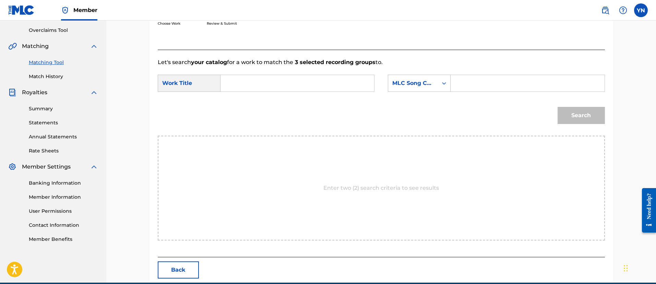
paste input "engram"
click at [321, 91] on input "engram" at bounding box center [297, 83] width 142 height 16
type input "engram"
click at [406, 84] on div "MLC Song Code" at bounding box center [412, 83] width 41 height 8
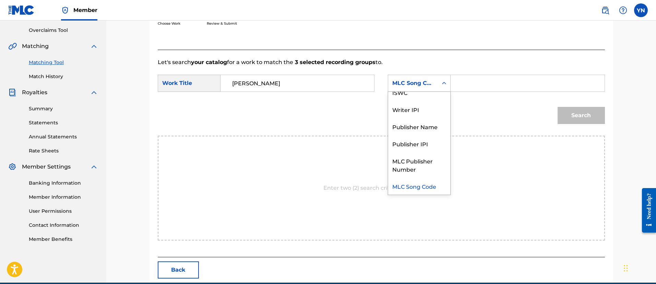
scroll to position [0, 0]
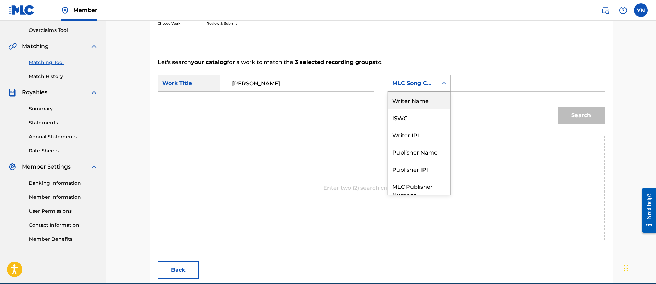
click at [425, 104] on div "Writer Name" at bounding box center [419, 100] width 62 height 17
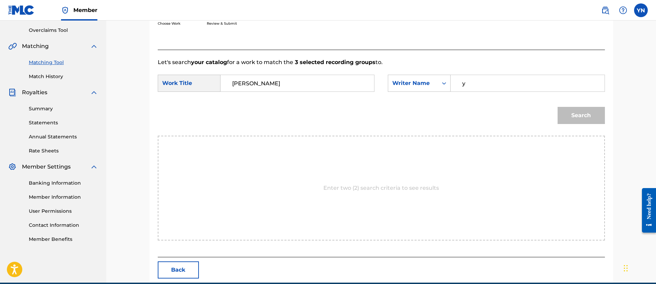
click at [476, 88] on input "y" at bounding box center [527, 83] width 142 height 16
type input "yusuke"
click at [558, 107] on button "Search" at bounding box center [581, 115] width 47 height 17
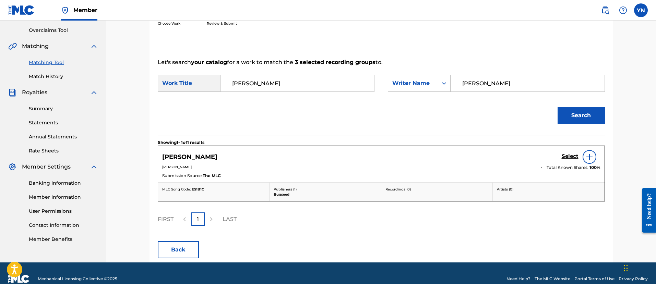
click at [566, 154] on h5 "Select" at bounding box center [570, 156] width 17 height 7
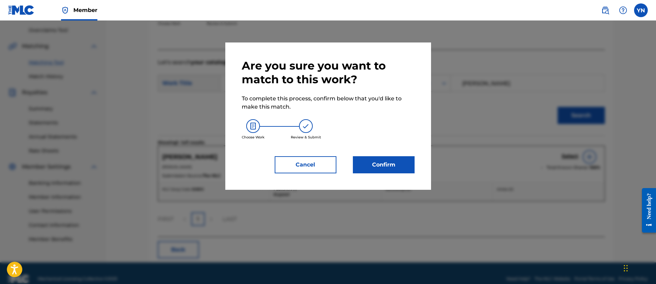
click at [386, 169] on button "Confirm" at bounding box center [384, 164] width 62 height 17
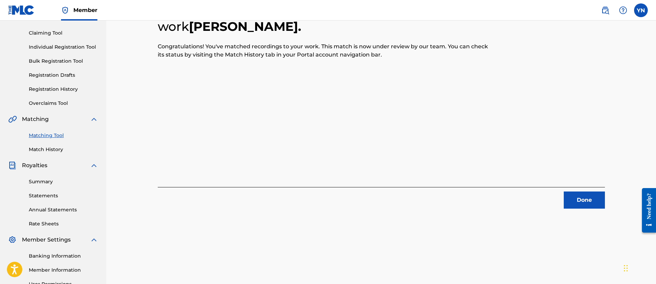
scroll to position [55, 0]
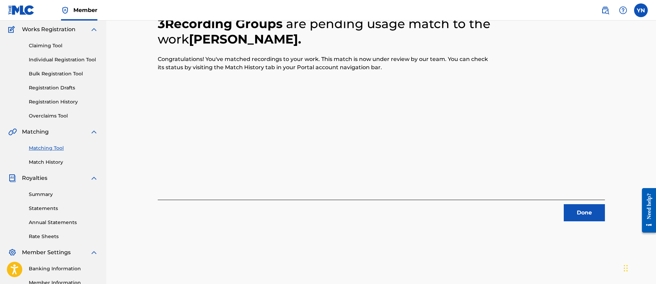
click at [576, 209] on button "Done" at bounding box center [584, 212] width 41 height 17
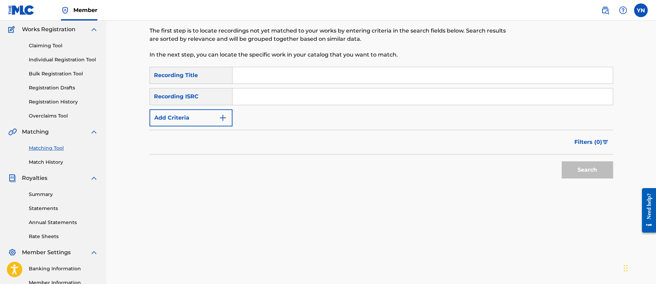
scroll to position [0, 0]
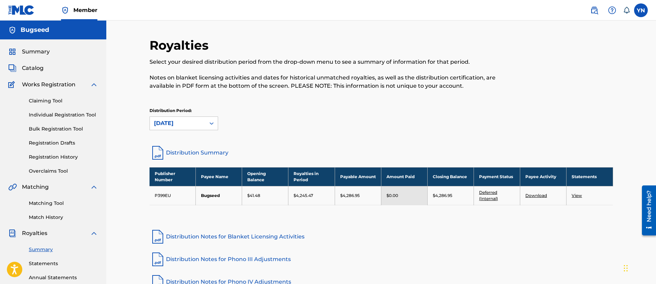
click at [438, 193] on p "$4,286.95" at bounding box center [443, 196] width 20 height 6
drag, startPoint x: 458, startPoint y: 194, endPoint x: 434, endPoint y: 199, distance: 23.8
click at [434, 199] on td "$4,286.95" at bounding box center [450, 195] width 46 height 19
copy p "4,286.95"
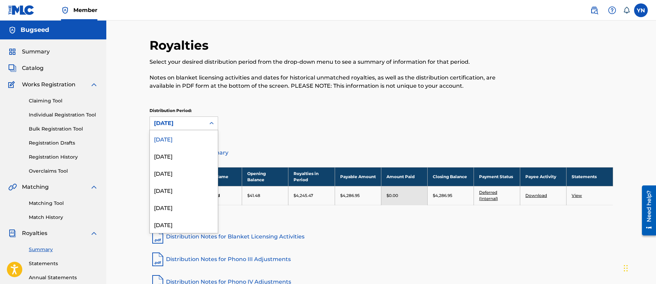
click at [177, 121] on div "September 2025" at bounding box center [177, 123] width 47 height 8
click at [176, 168] on div "July 2025" at bounding box center [184, 173] width 68 height 17
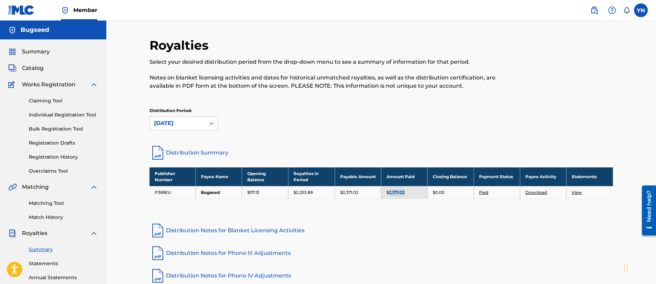
drag, startPoint x: 412, startPoint y: 193, endPoint x: 388, endPoint y: 194, distance: 24.0
click at [388, 194] on div "$2,371.02" at bounding box center [404, 193] width 36 height 6
copy p "2,371.02"
